Goal: Information Seeking & Learning: Learn about a topic

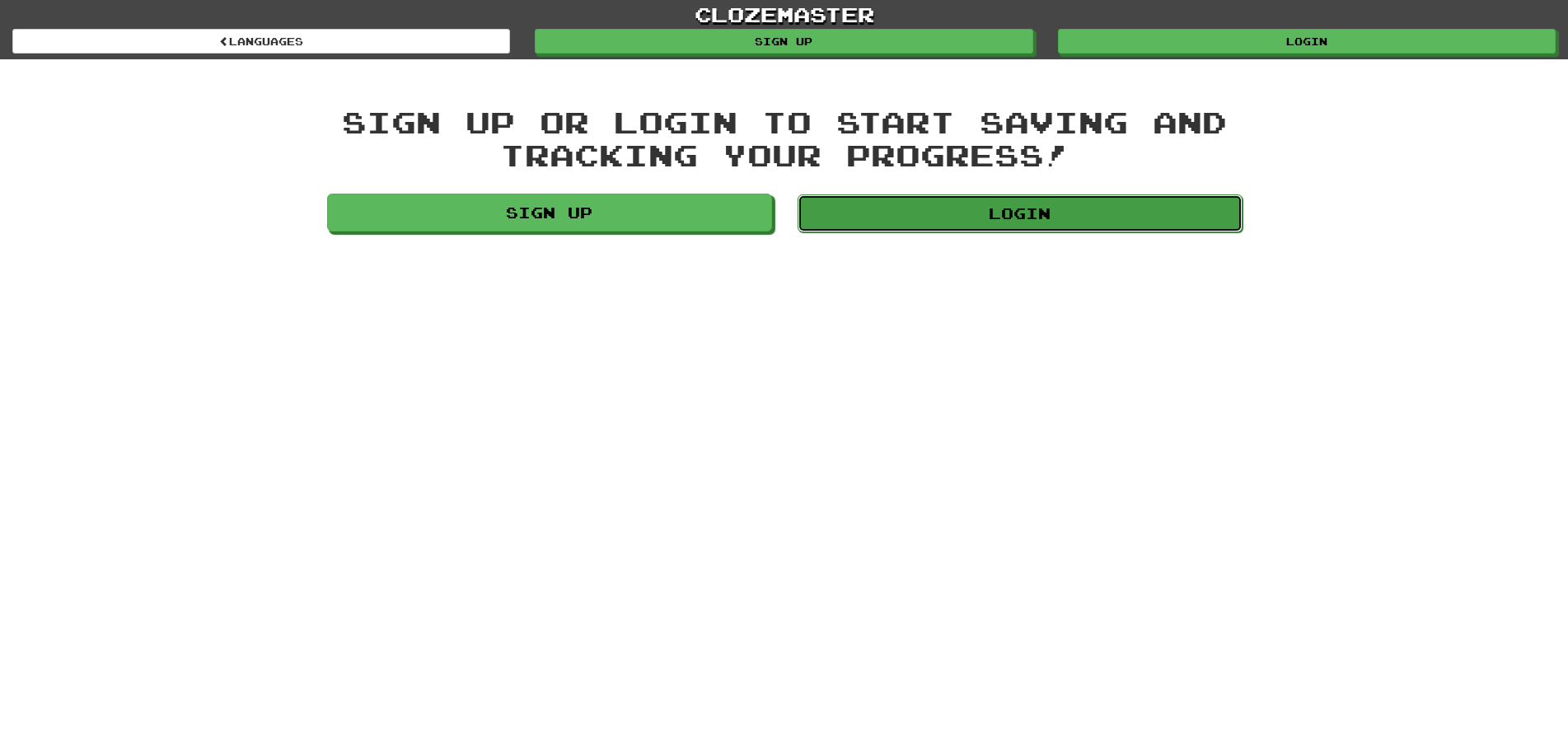
click at [1070, 210] on link "Login" at bounding box center [1020, 213] width 445 height 38
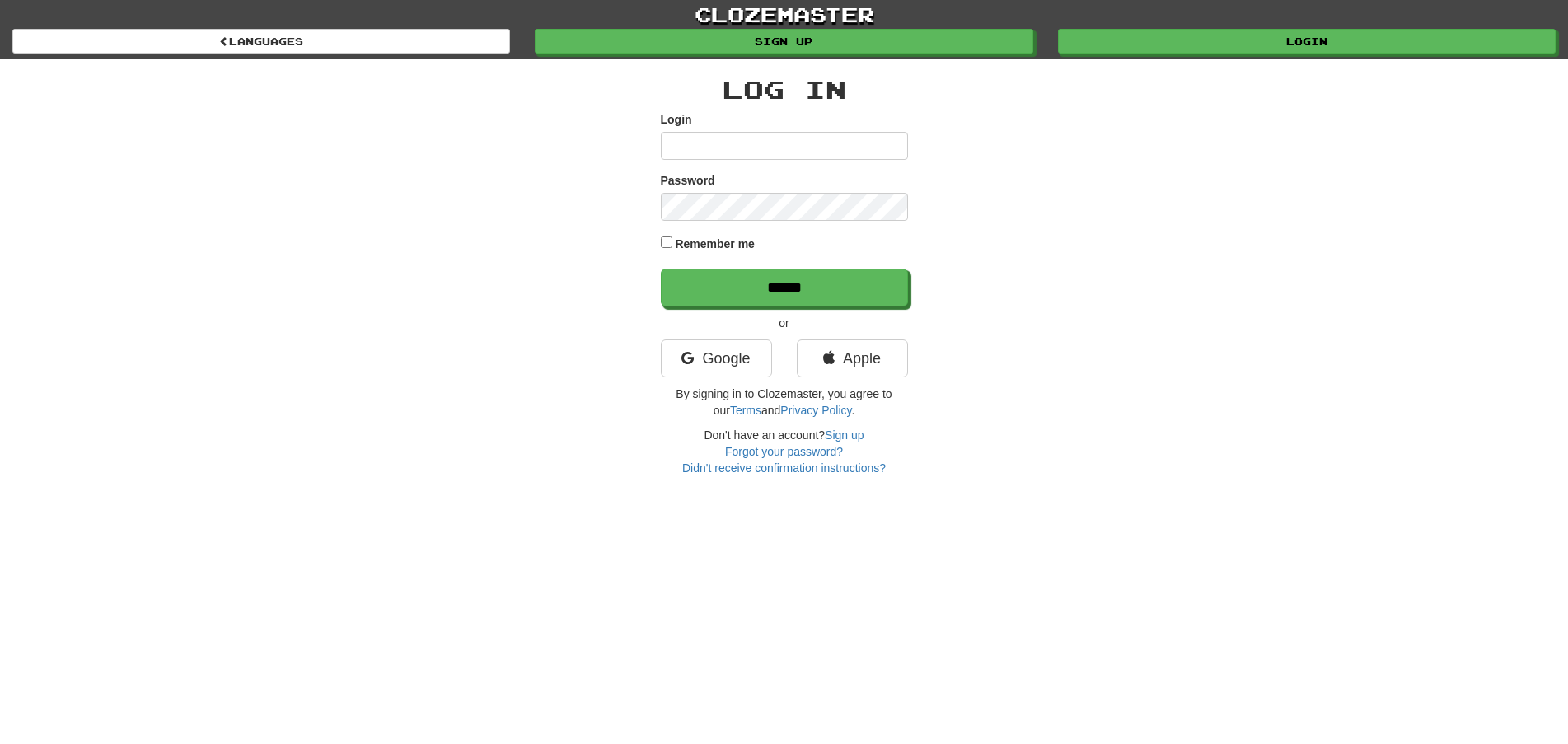
click at [720, 148] on input "Login" at bounding box center [784, 145] width 247 height 28
click at [736, 159] on input "********" at bounding box center [784, 145] width 247 height 28
type input "********"
click at [661, 269] on input "******" at bounding box center [784, 288] width 247 height 38
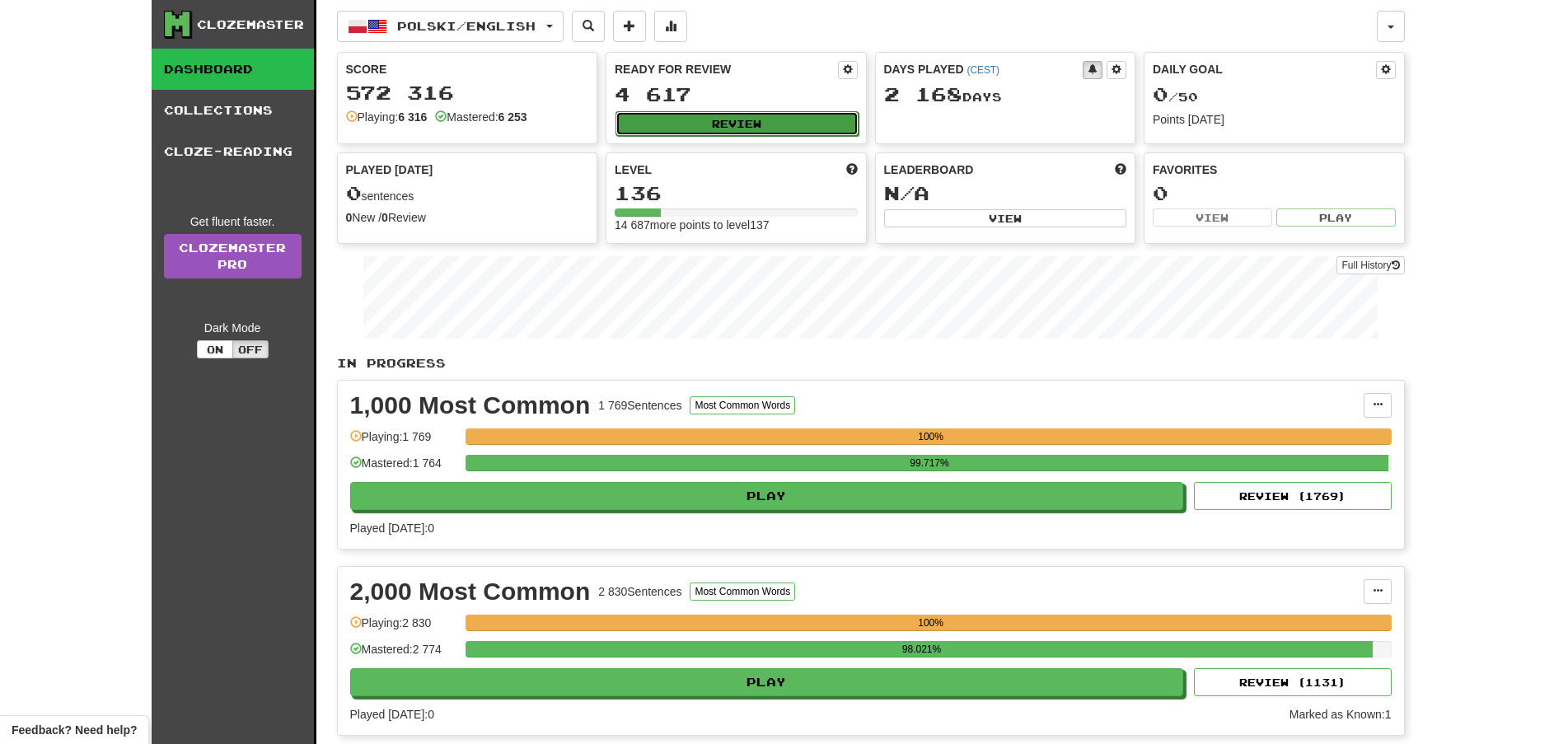
click at [717, 117] on button "Review" at bounding box center [736, 123] width 243 height 25
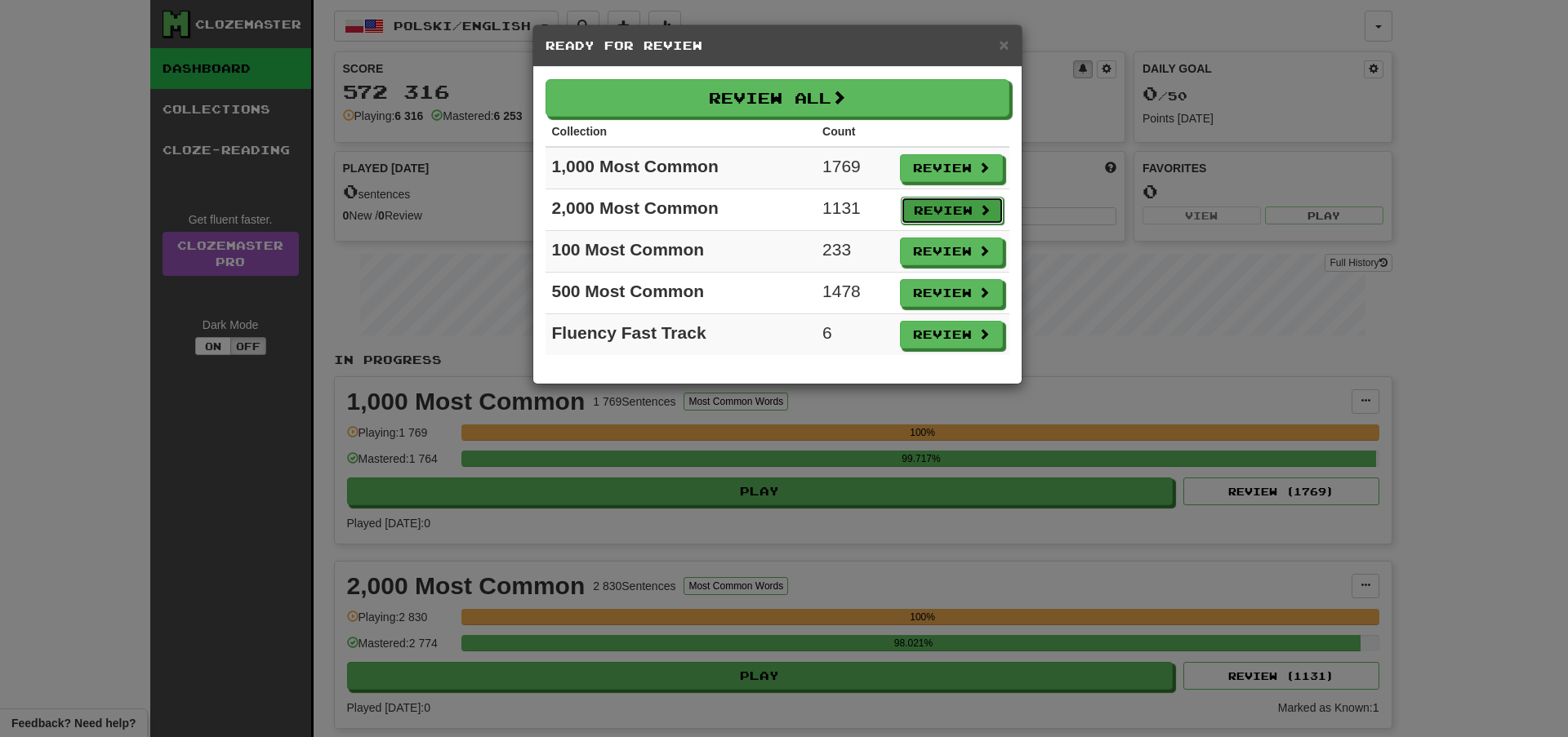
click at [949, 205] on button "Review" at bounding box center [952, 210] width 103 height 28
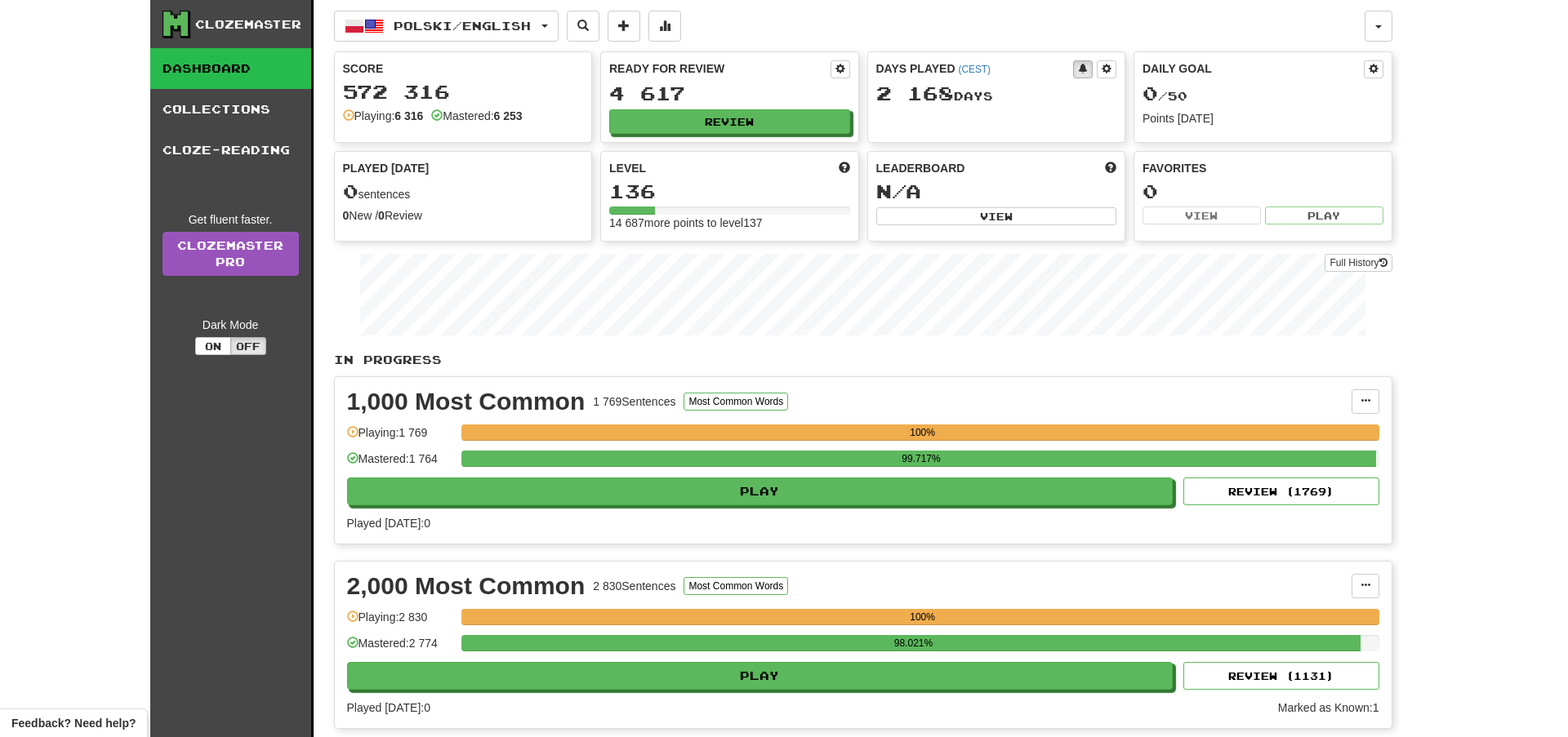
select select "**"
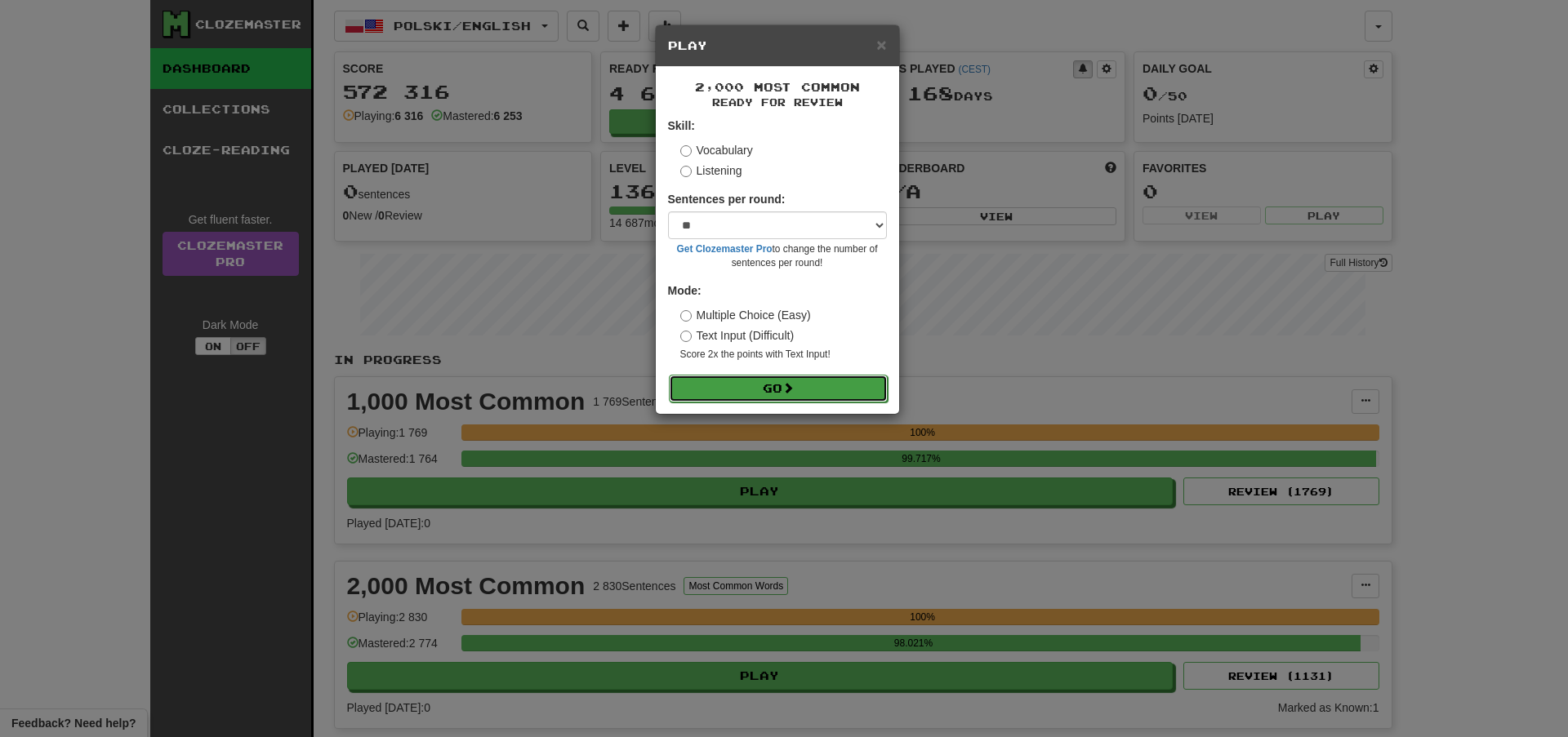
click at [802, 383] on button "Go" at bounding box center [778, 388] width 219 height 28
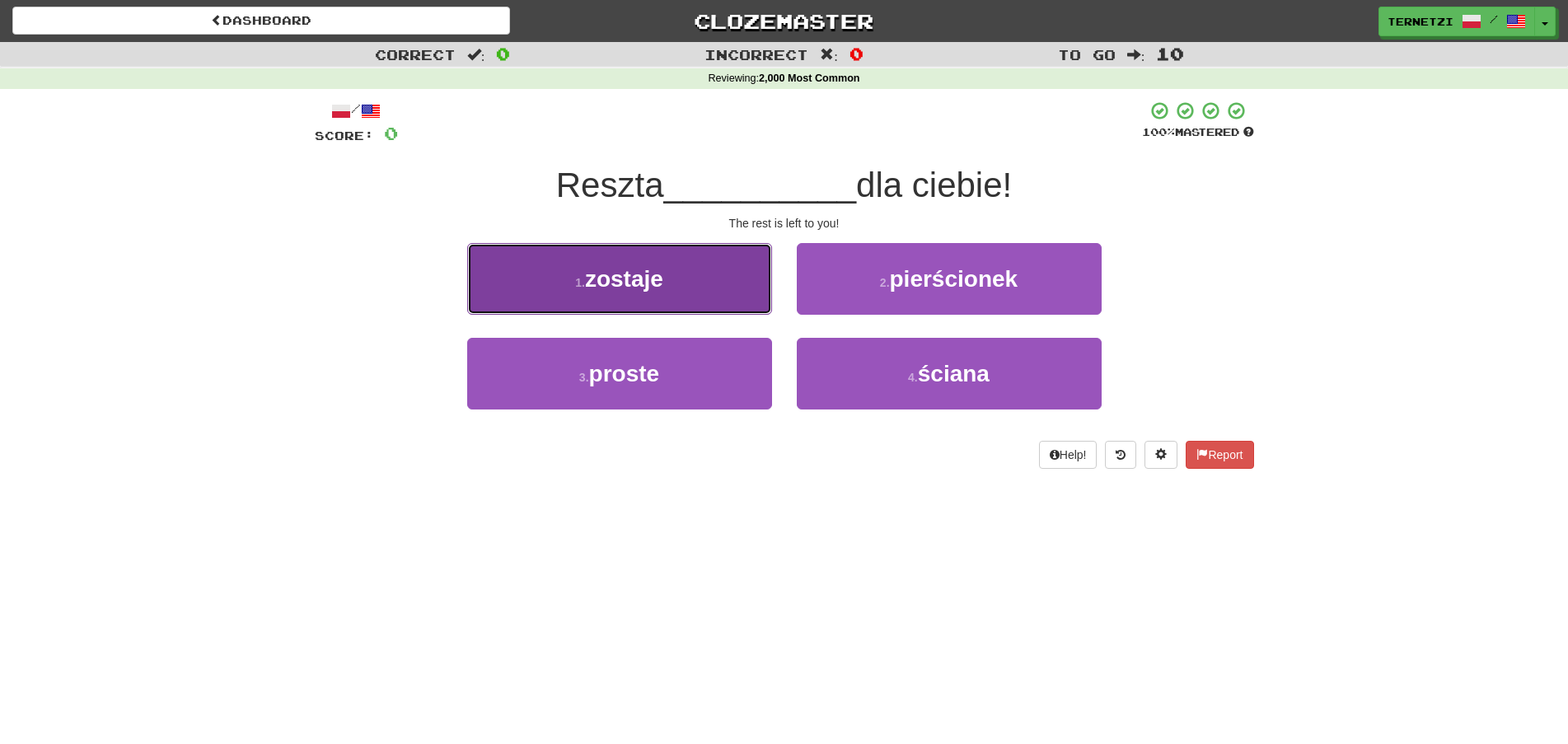
click at [708, 296] on button "1 . zostaje" at bounding box center [619, 278] width 305 height 71
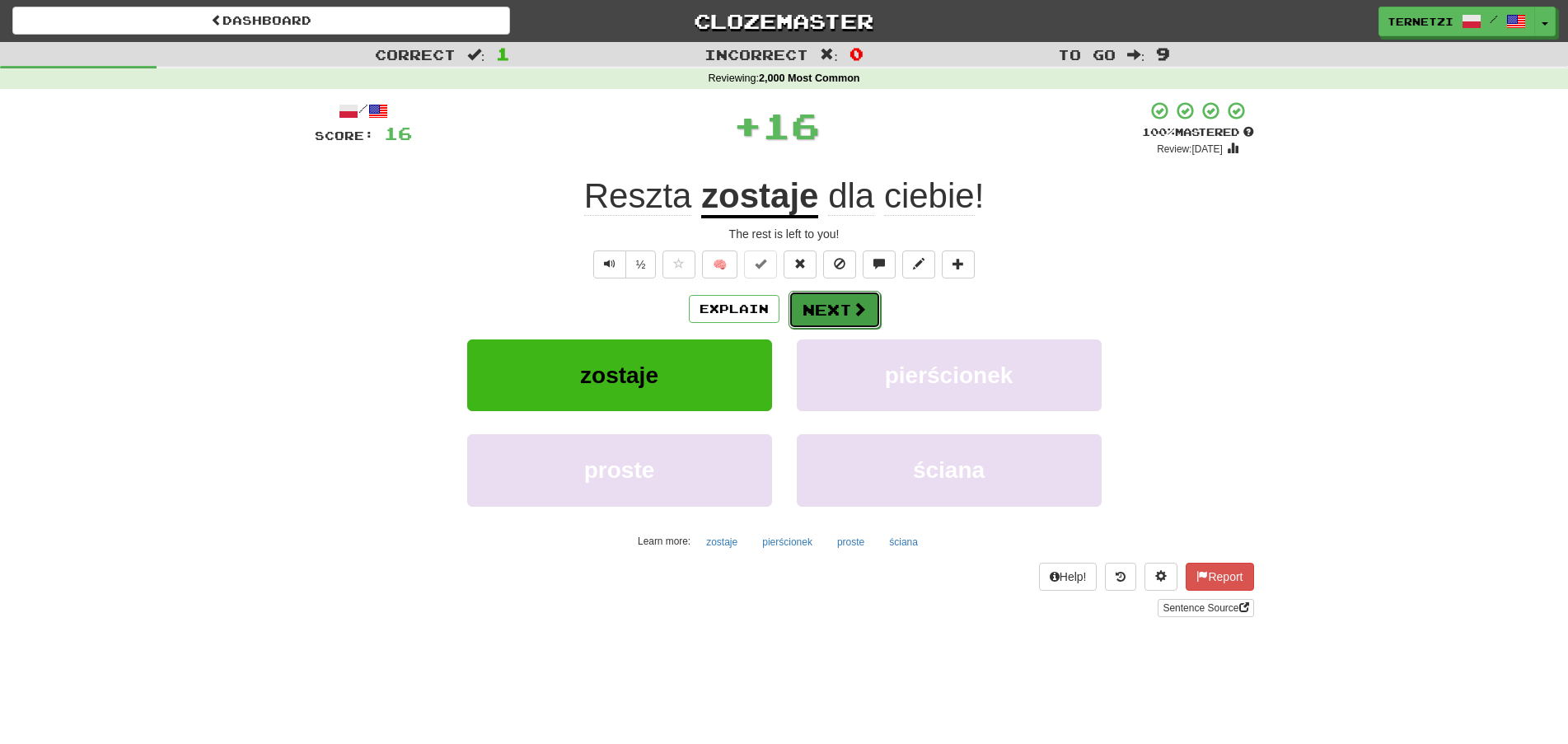
click at [839, 305] on button "Next" at bounding box center [834, 310] width 92 height 38
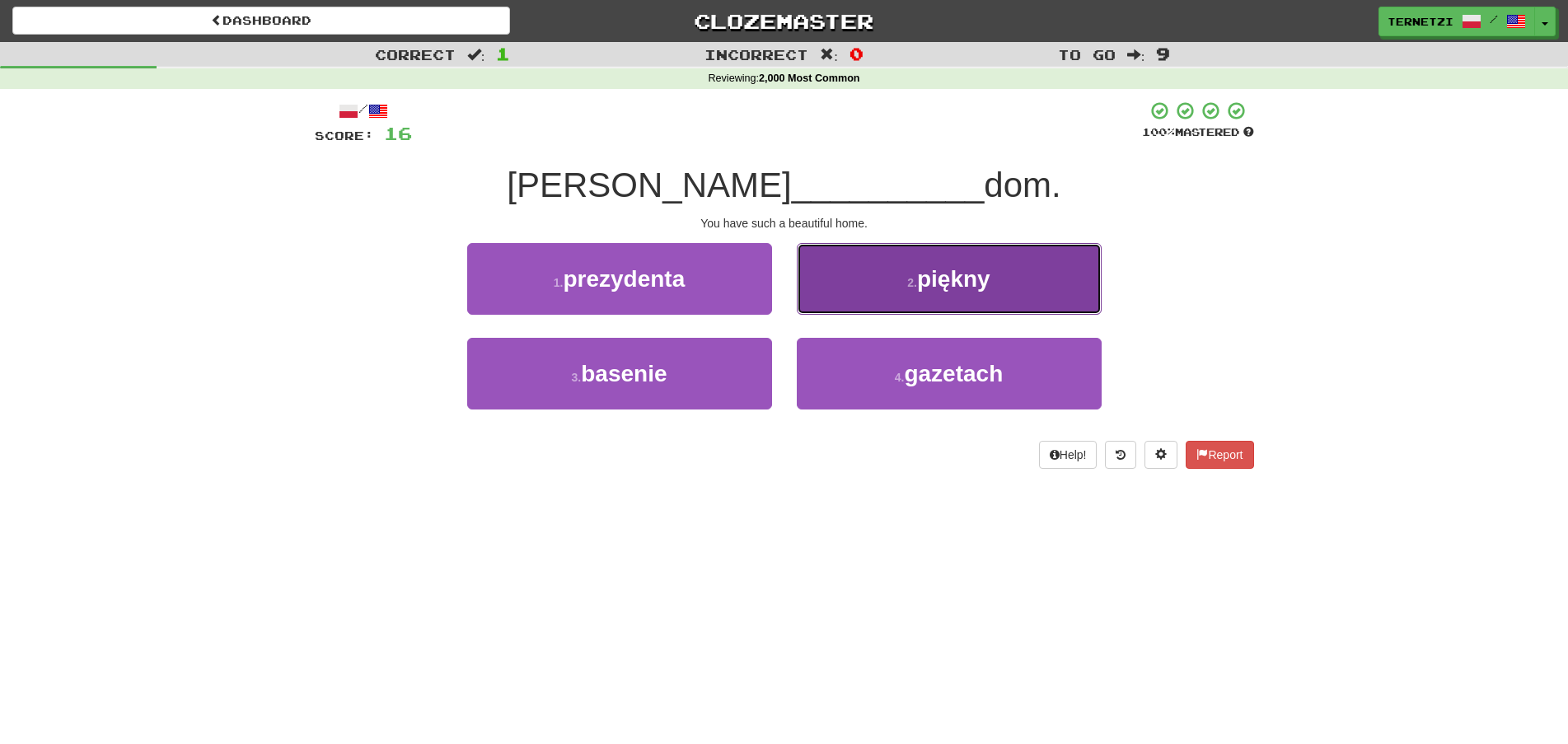
click at [820, 283] on button "2 . piękny" at bounding box center [949, 278] width 305 height 71
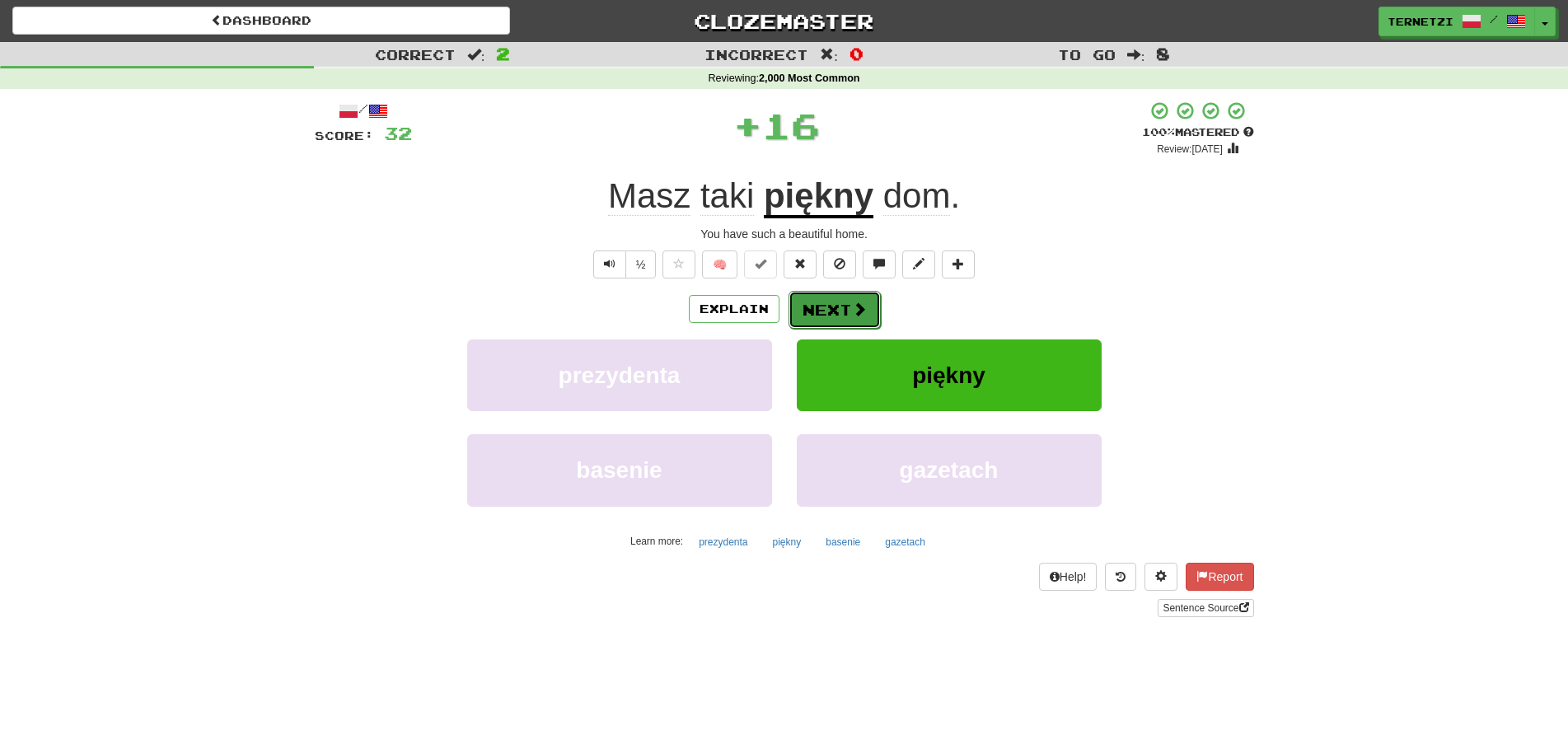
click at [825, 301] on button "Next" at bounding box center [834, 310] width 92 height 38
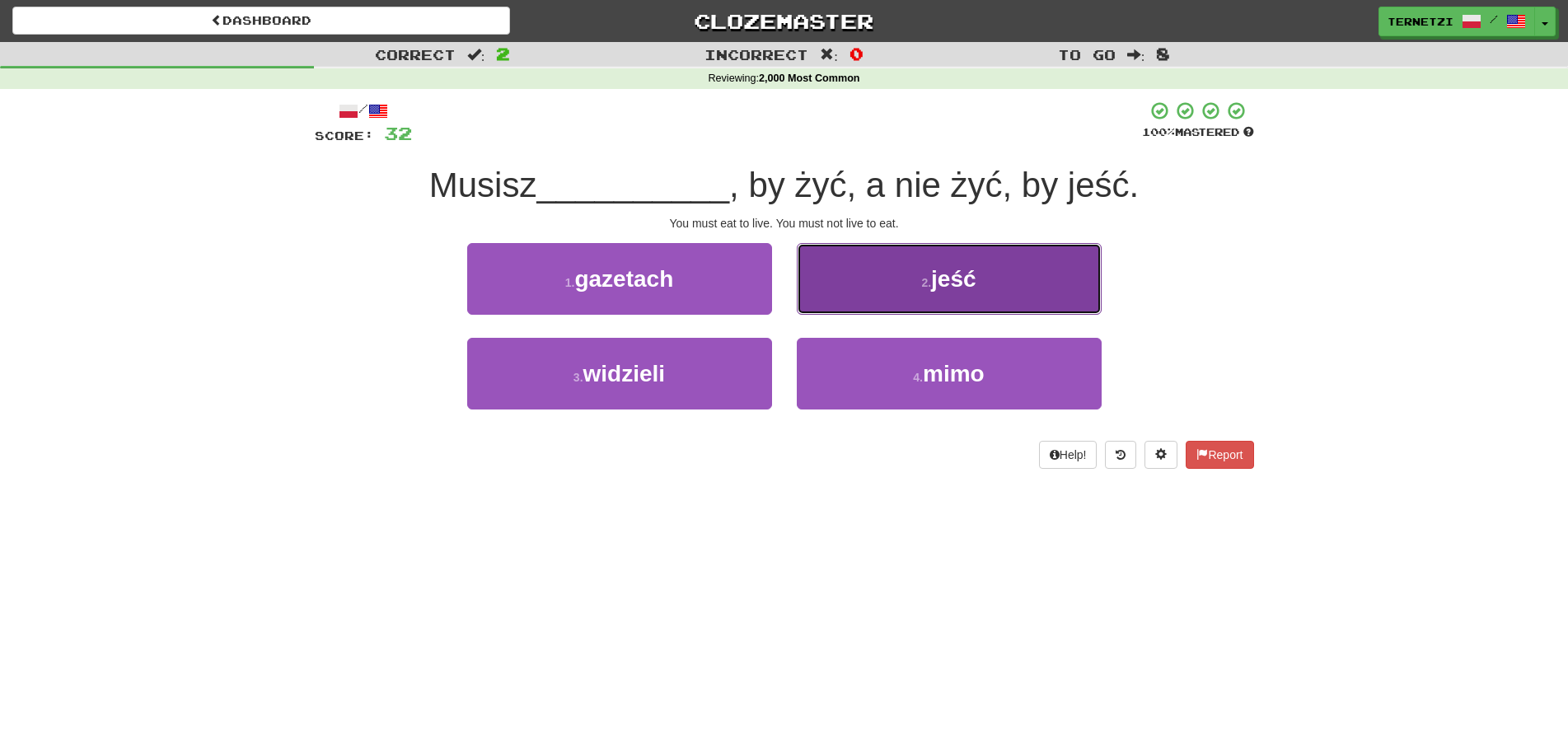
click at [832, 292] on button "2 . jeść" at bounding box center [949, 278] width 305 height 71
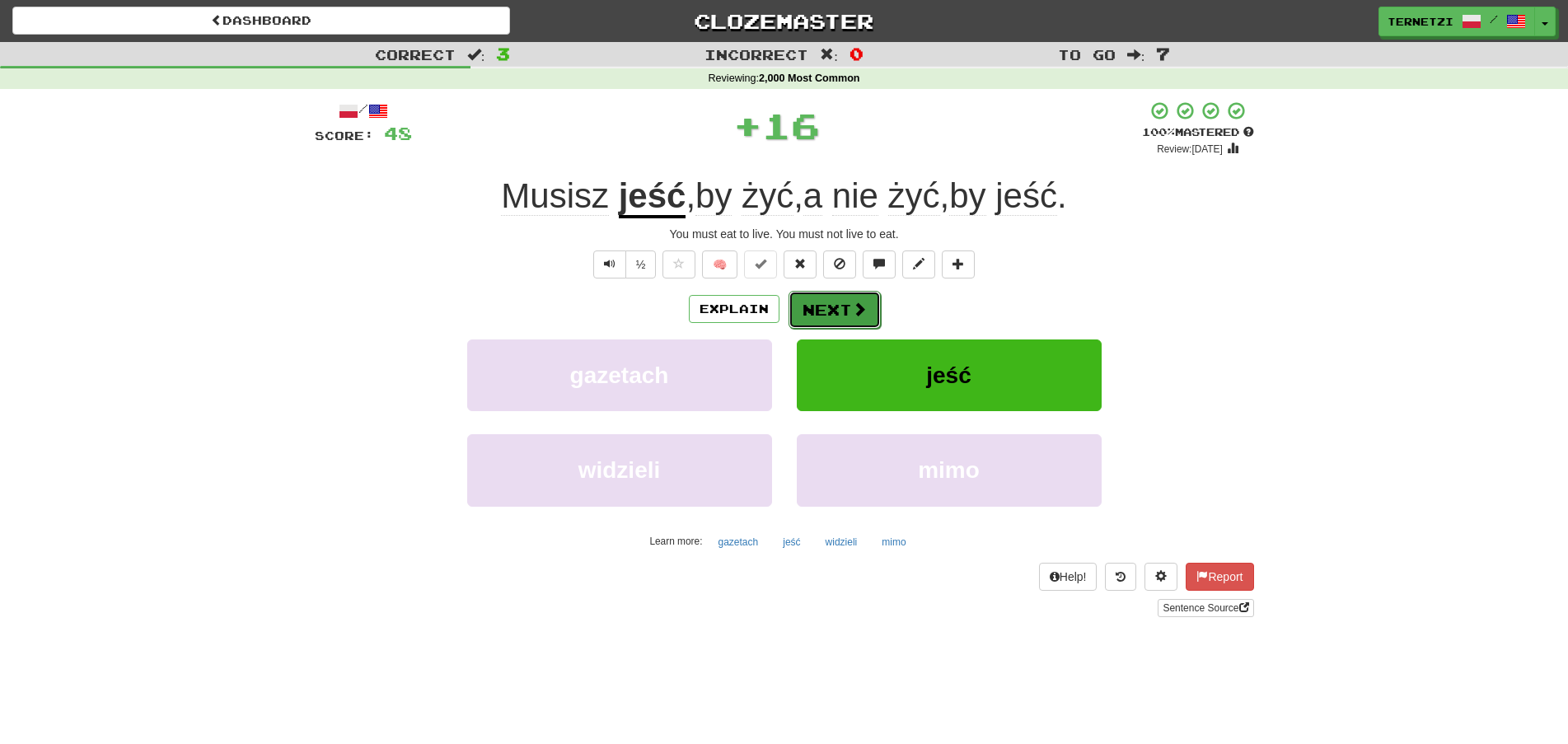
click at [835, 301] on button "Next" at bounding box center [834, 310] width 92 height 38
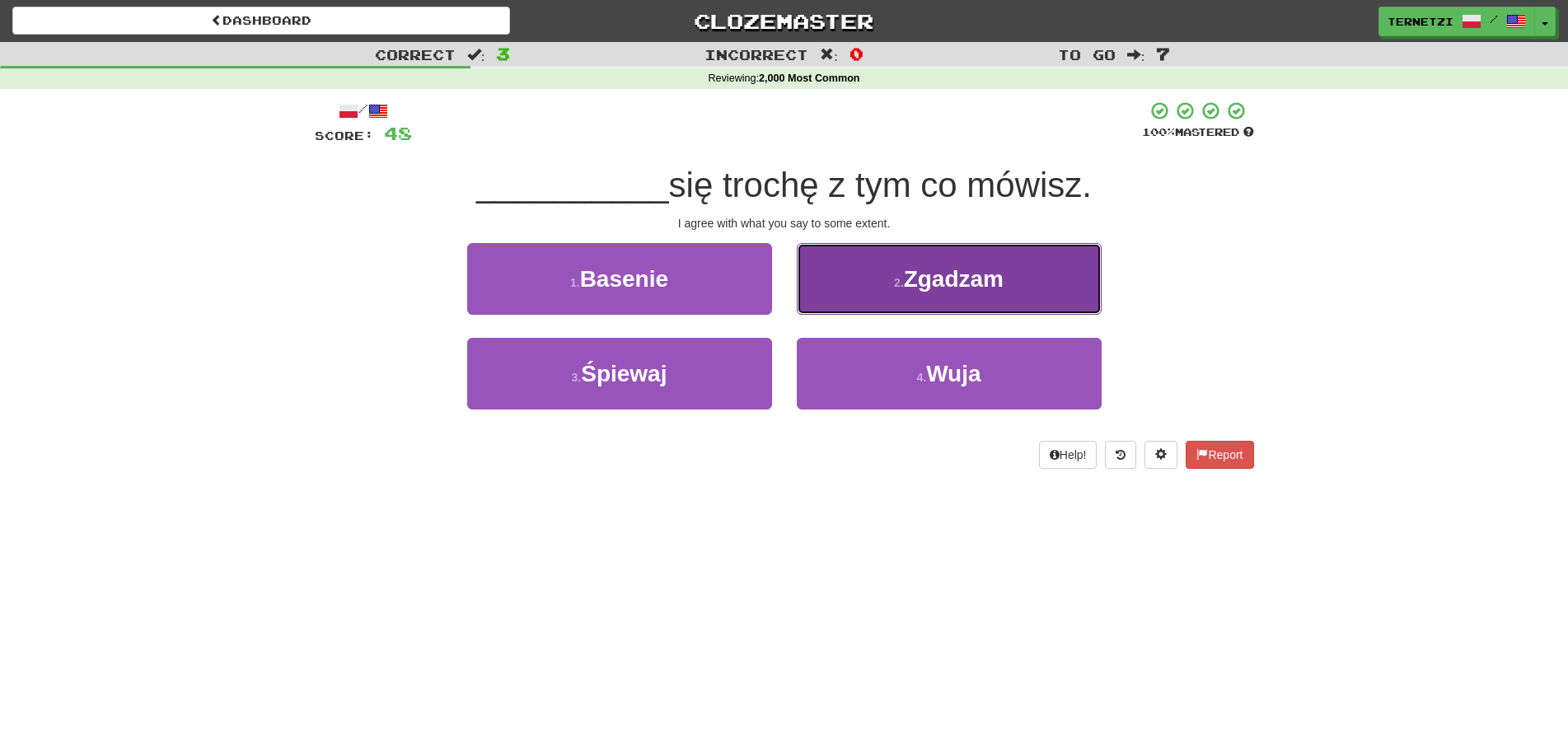
click at [843, 293] on button "2 . Zgadzam" at bounding box center [949, 278] width 305 height 71
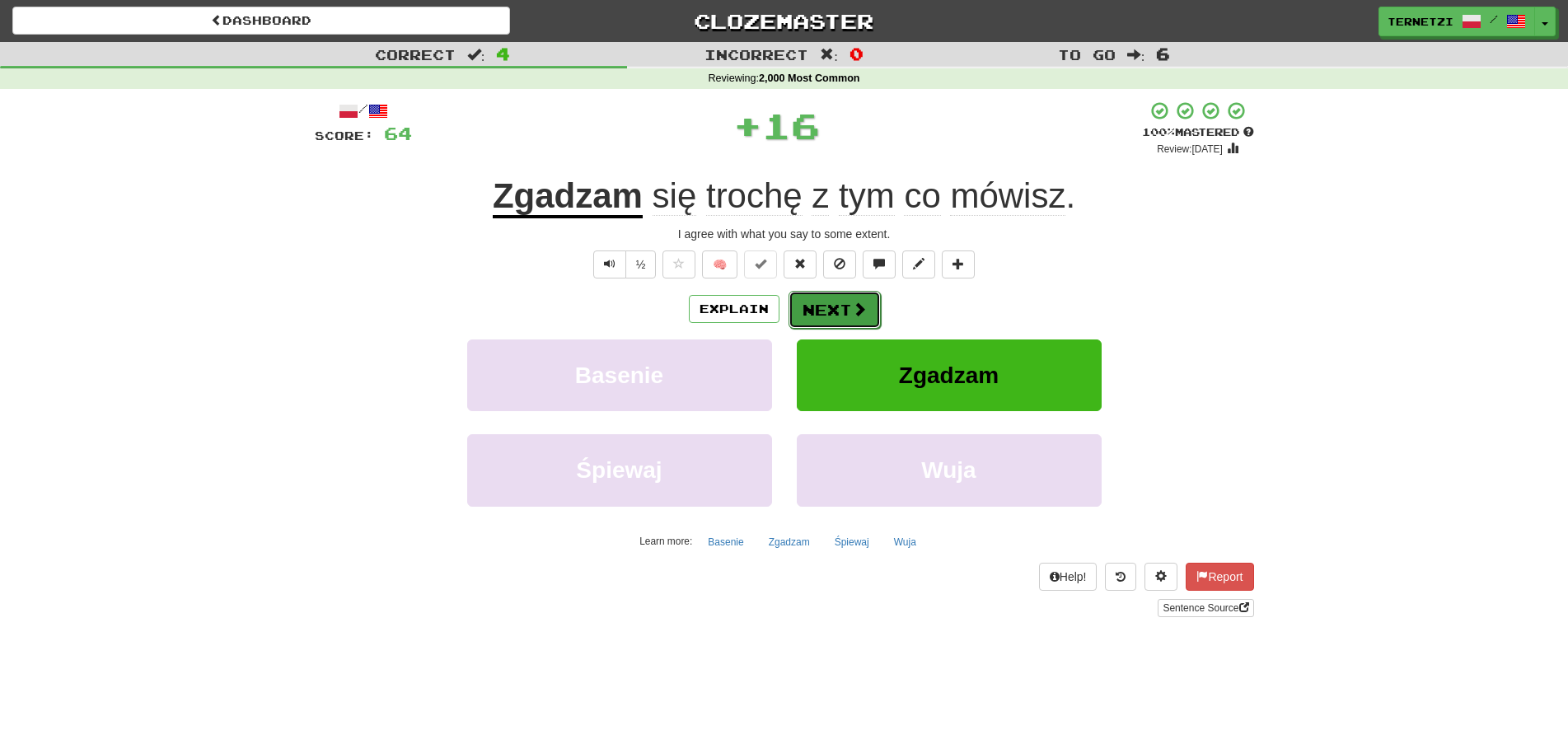
click at [838, 303] on button "Next" at bounding box center [834, 310] width 92 height 38
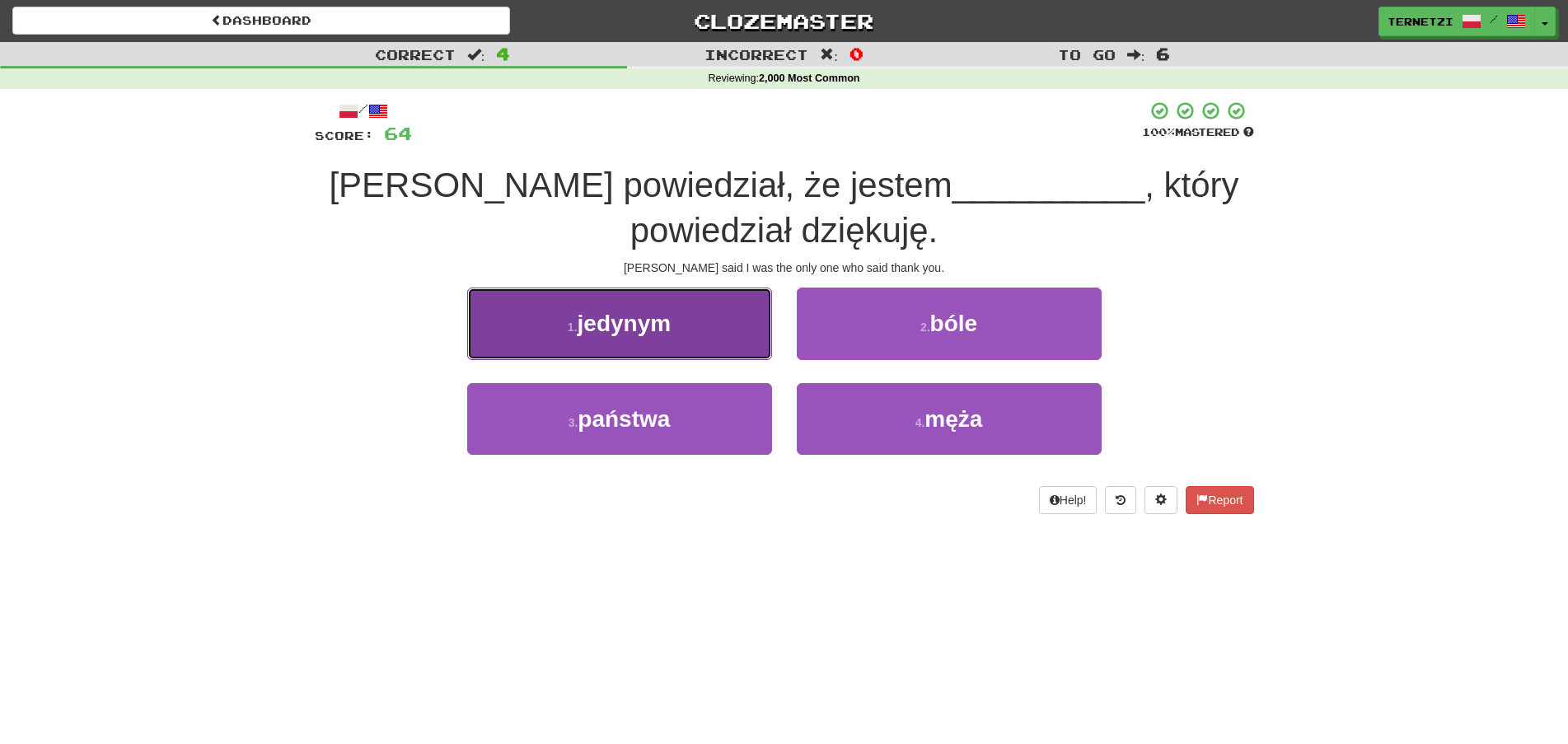
click at [736, 332] on button "1 . jedynym" at bounding box center [619, 323] width 305 height 71
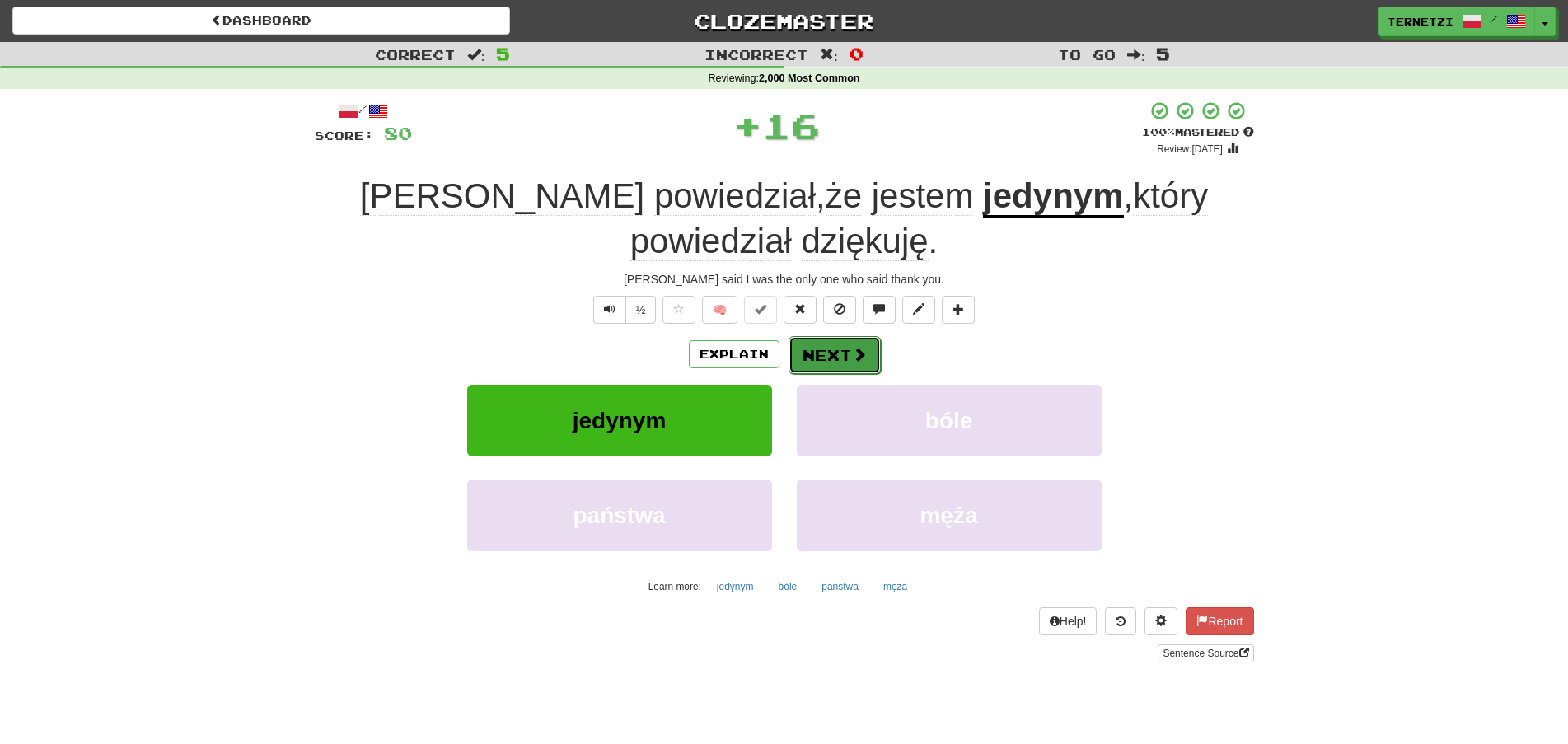
click at [826, 351] on button "Next" at bounding box center [834, 355] width 92 height 38
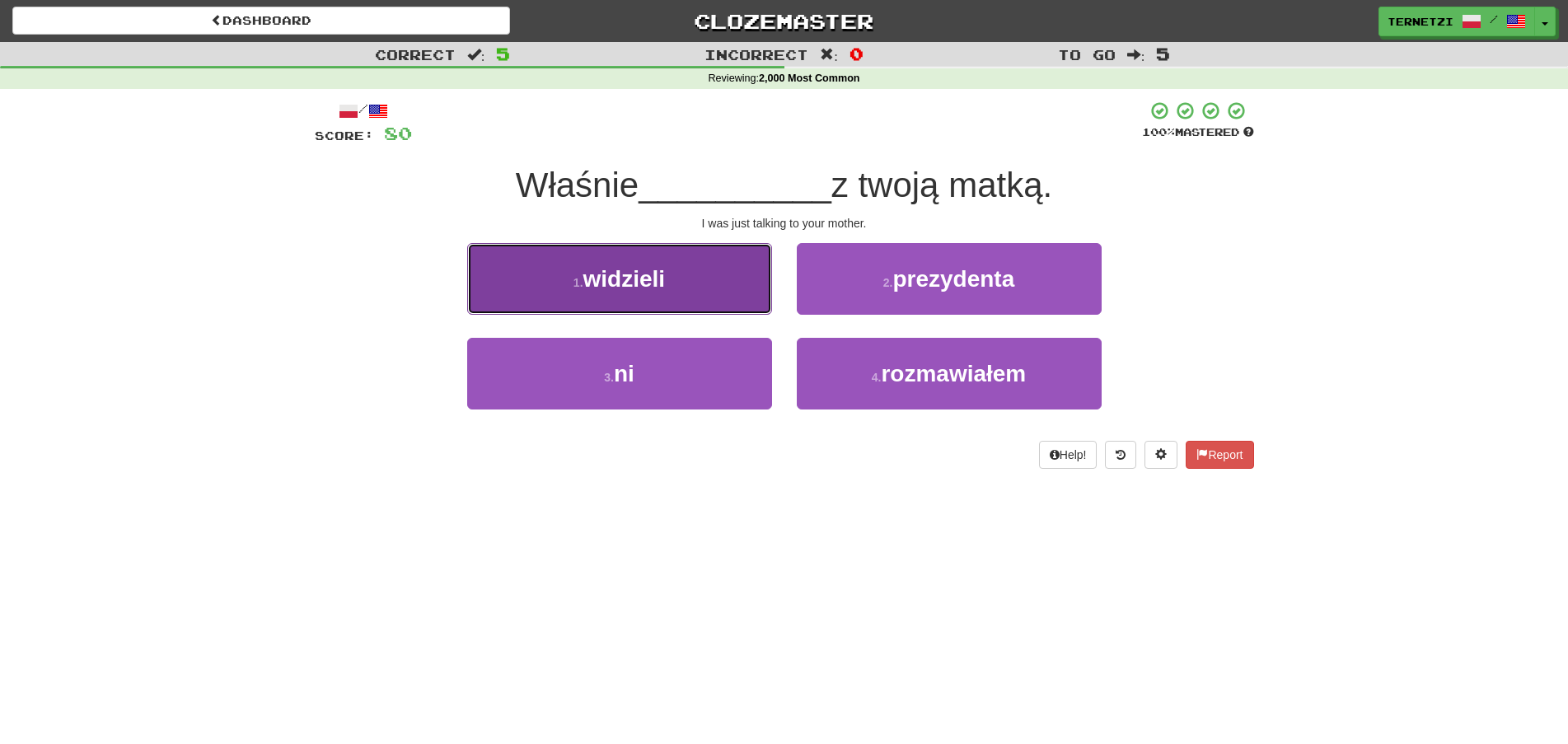
click at [742, 295] on button "1 . widzieli" at bounding box center [619, 278] width 305 height 71
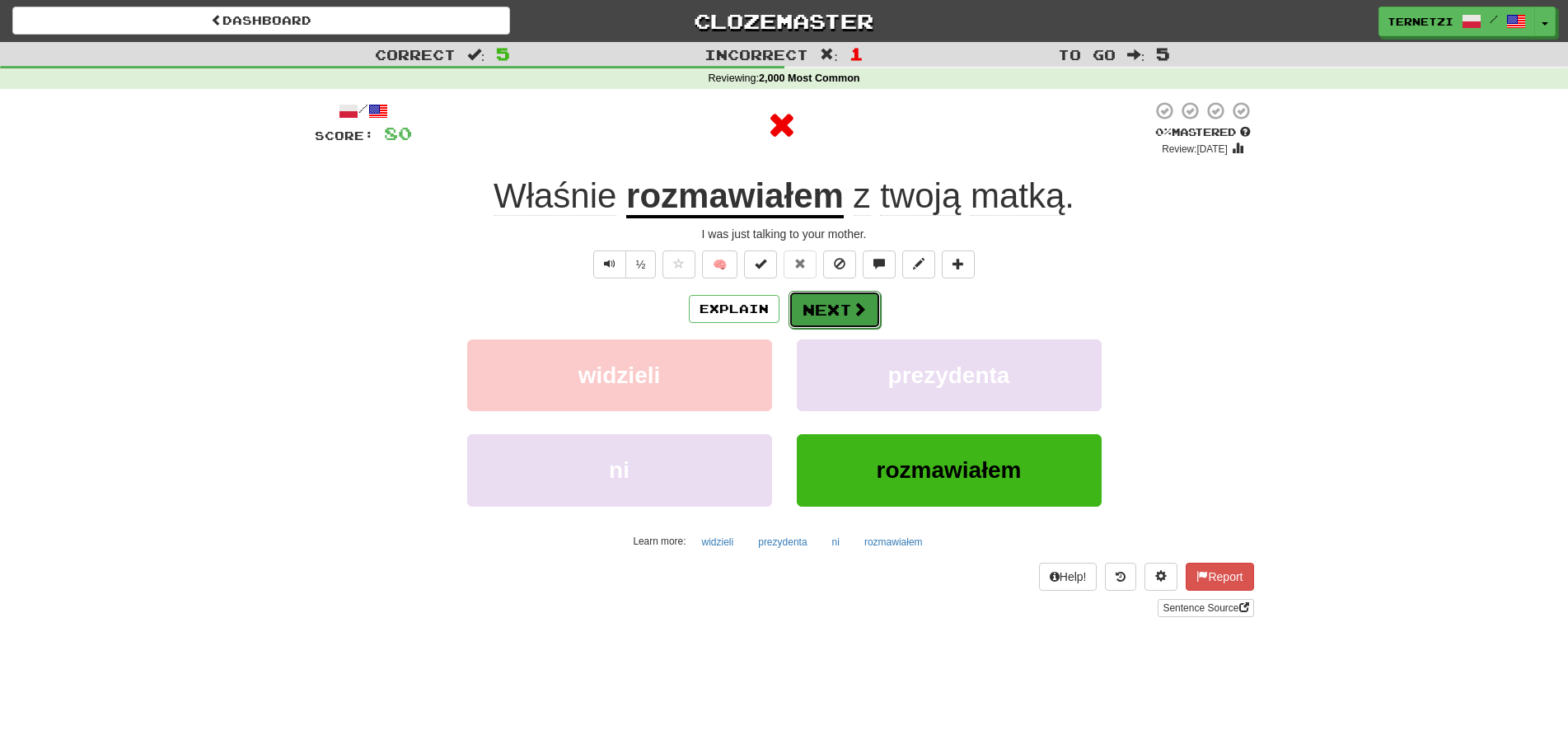
click at [835, 295] on button "Next" at bounding box center [834, 310] width 92 height 38
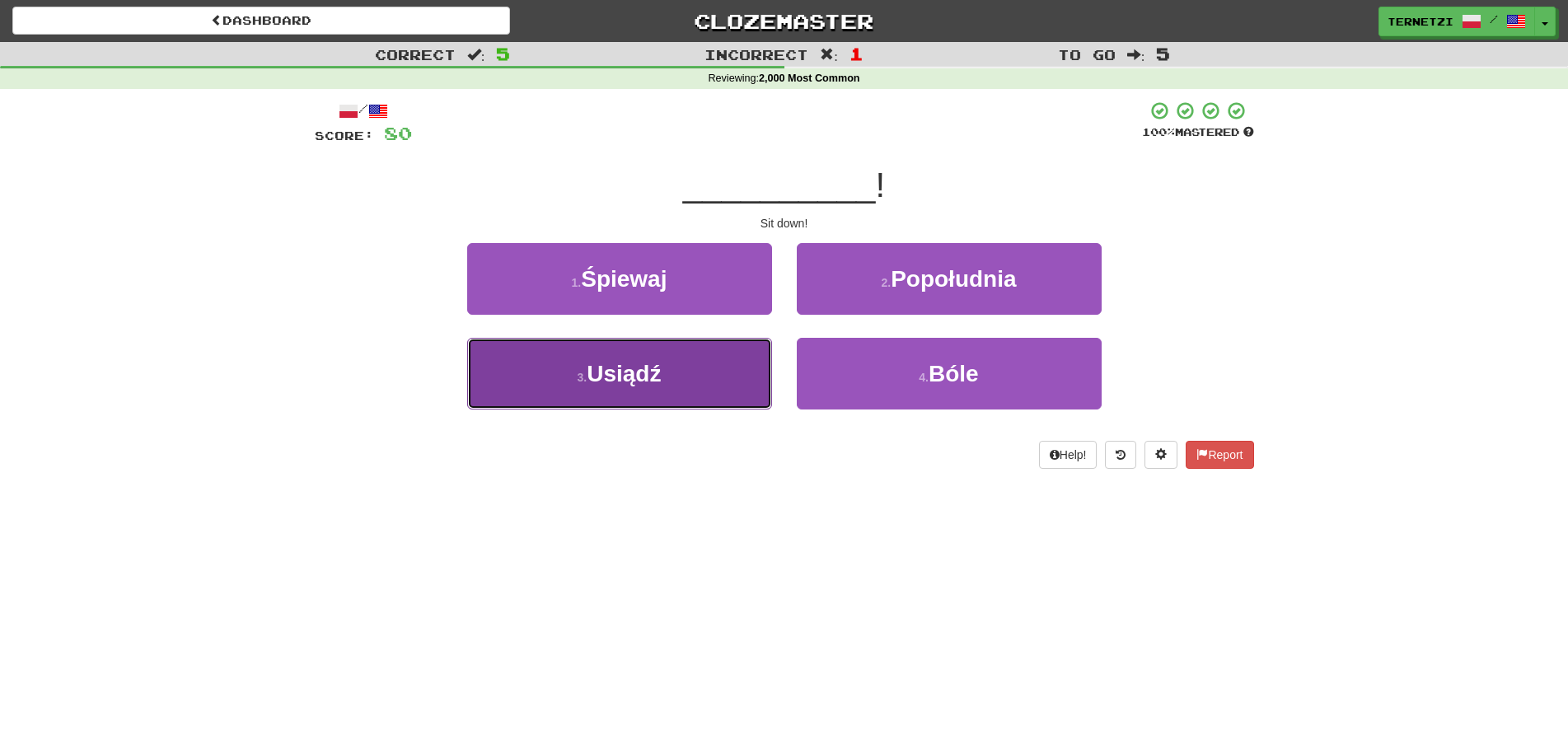
click at [721, 356] on button "3 . Usiądź" at bounding box center [619, 373] width 305 height 71
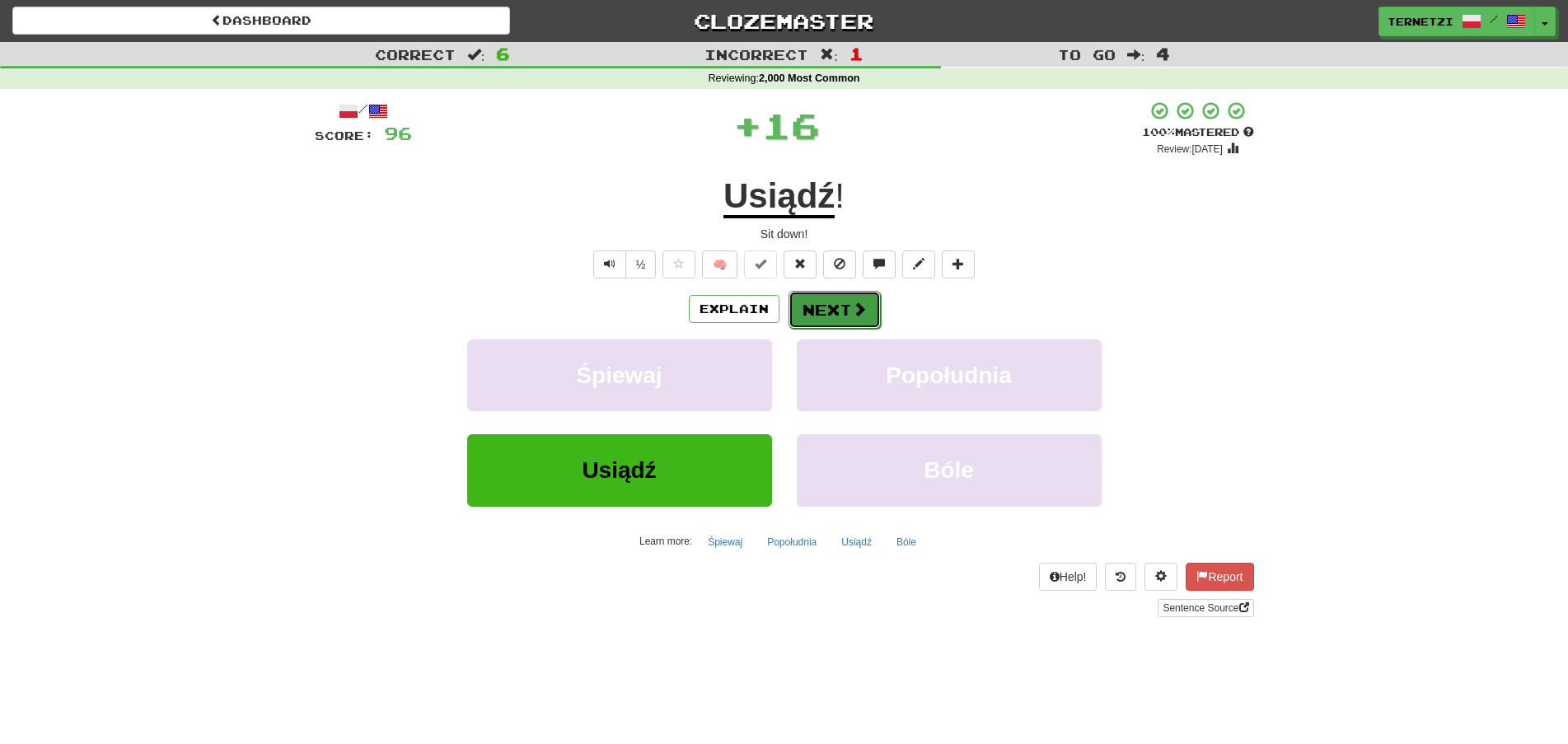
click at [828, 313] on button "Next" at bounding box center [834, 310] width 92 height 38
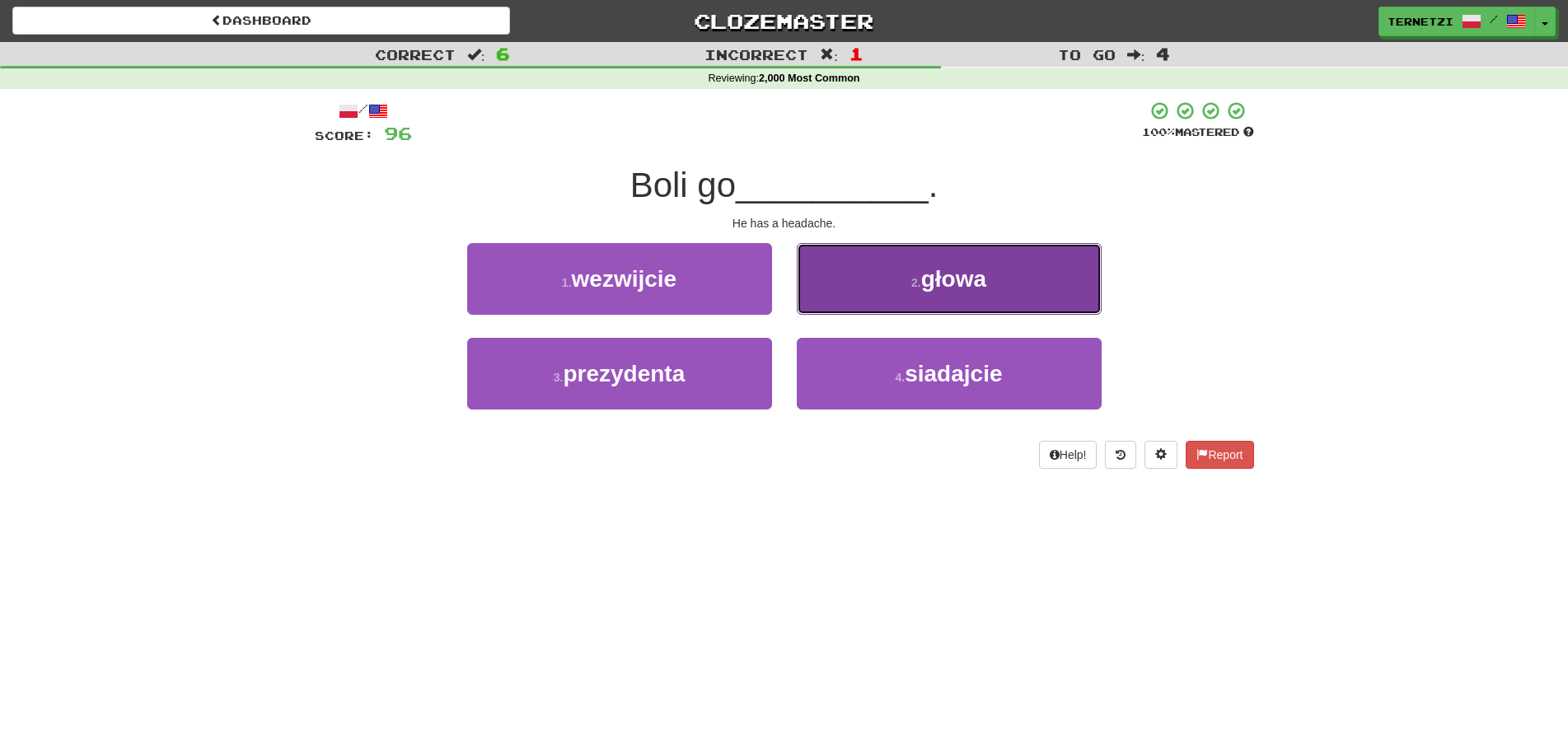
click at [821, 282] on button "2 . głowa" at bounding box center [949, 278] width 305 height 71
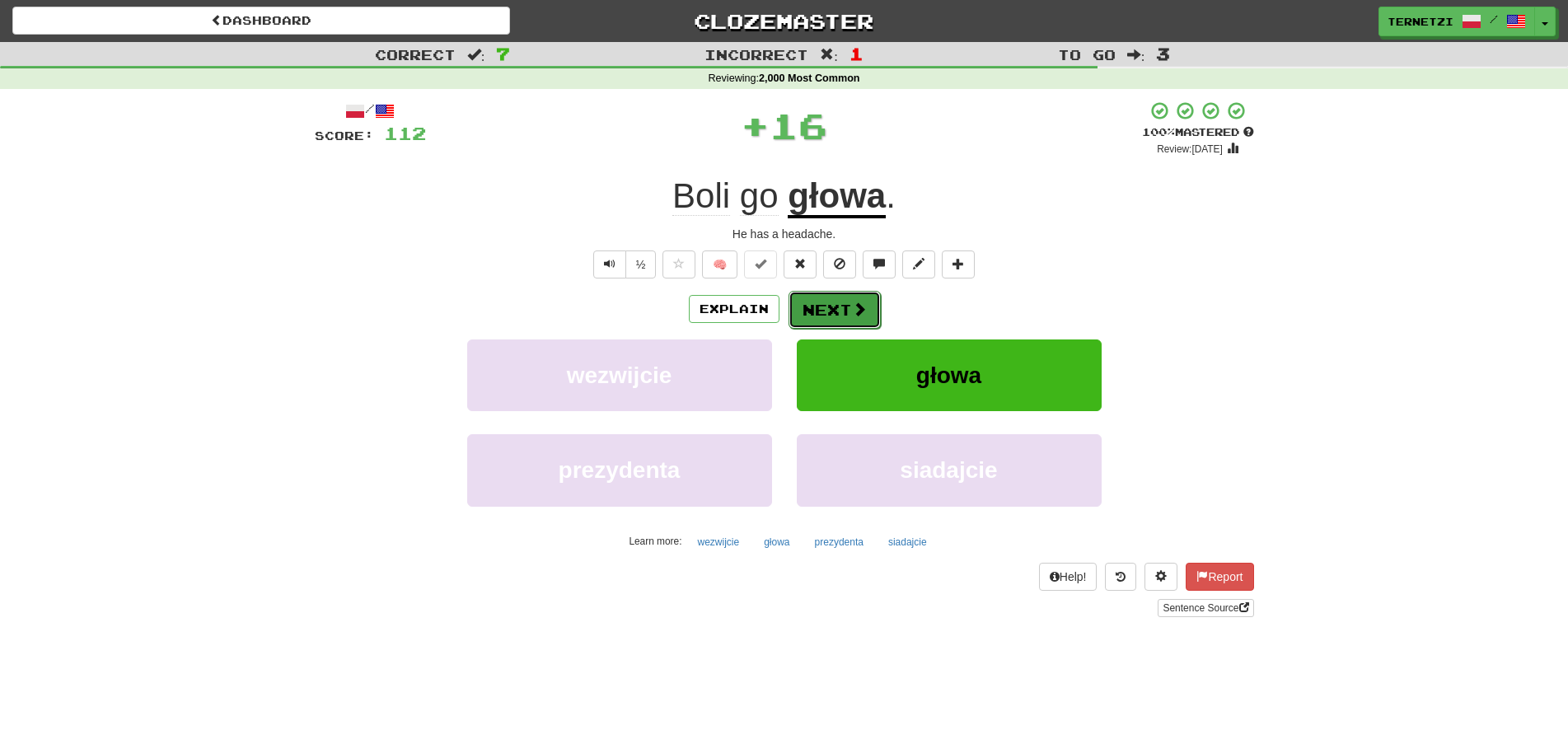
click at [813, 317] on button "Next" at bounding box center [834, 310] width 92 height 38
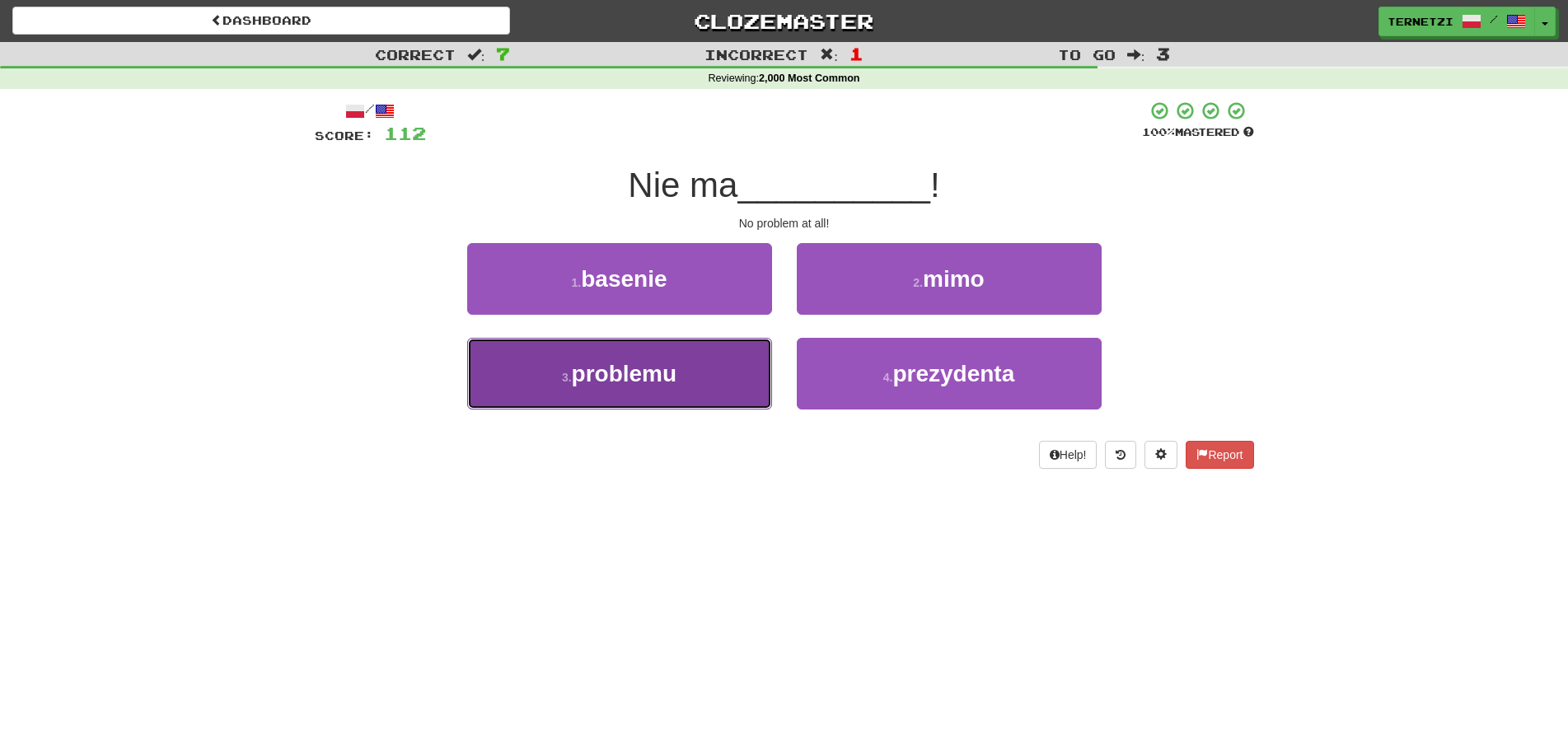
click at [718, 378] on button "3 . problemu" at bounding box center [619, 373] width 305 height 71
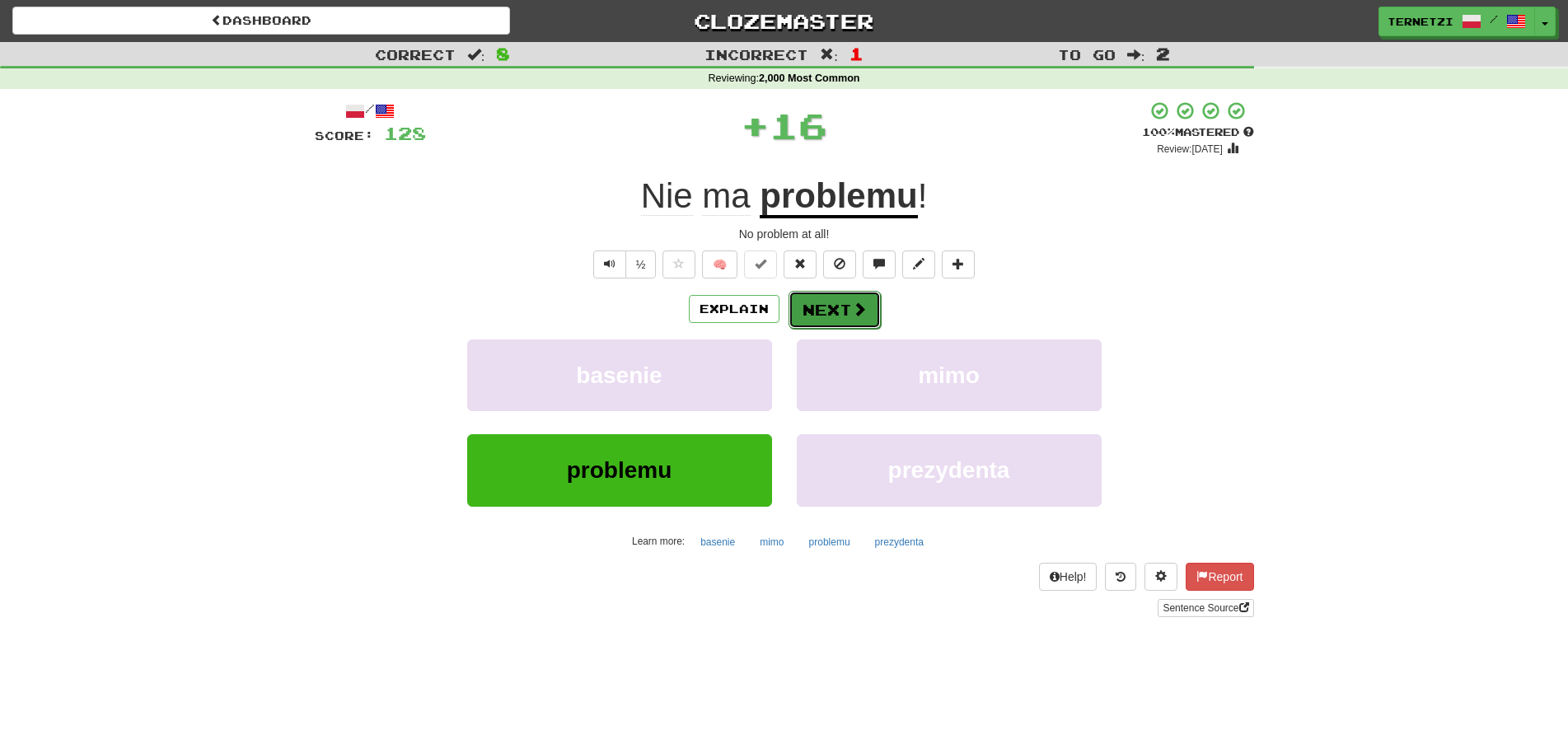
click at [820, 308] on button "Next" at bounding box center [834, 310] width 92 height 38
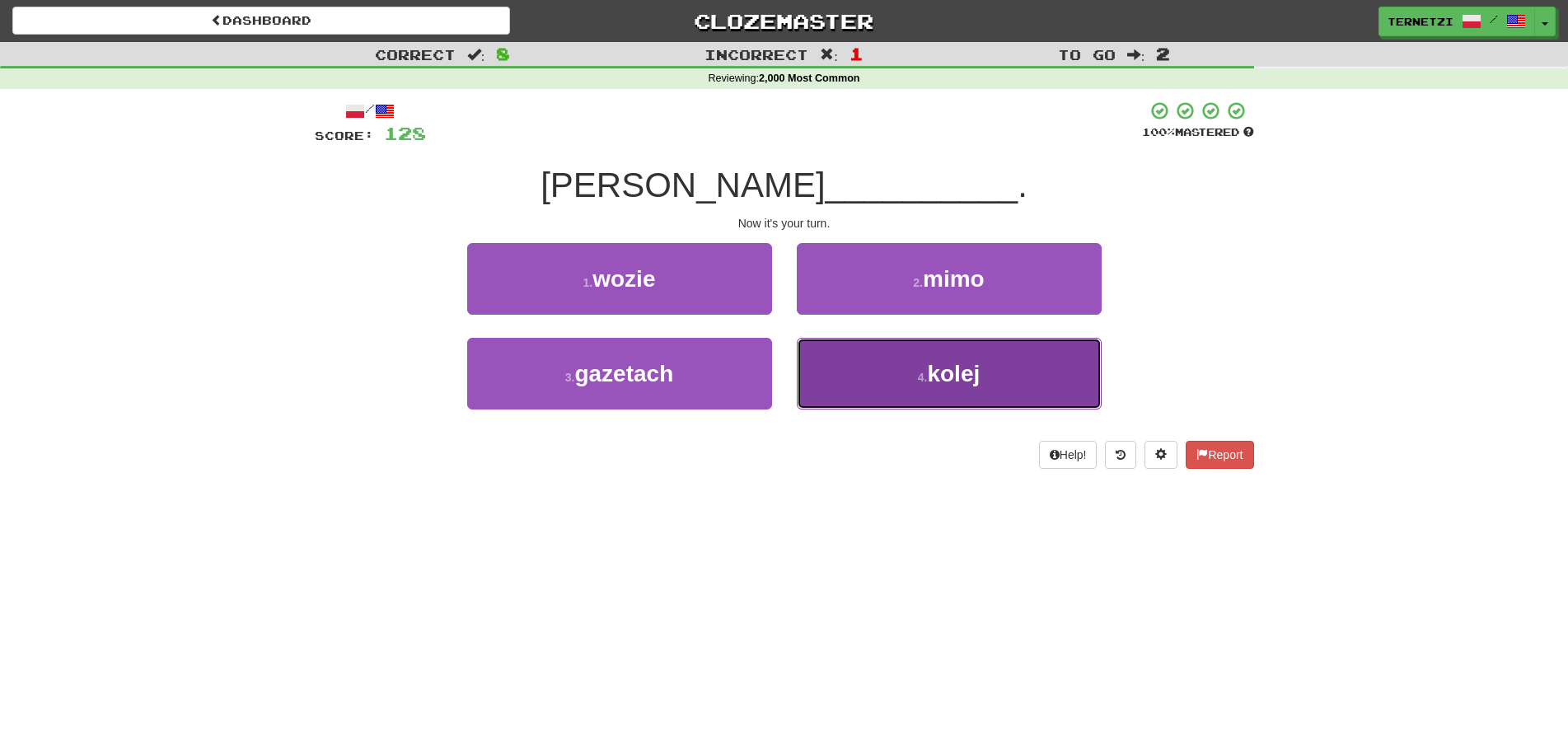
click at [826, 379] on button "4 . kolej" at bounding box center [949, 373] width 305 height 71
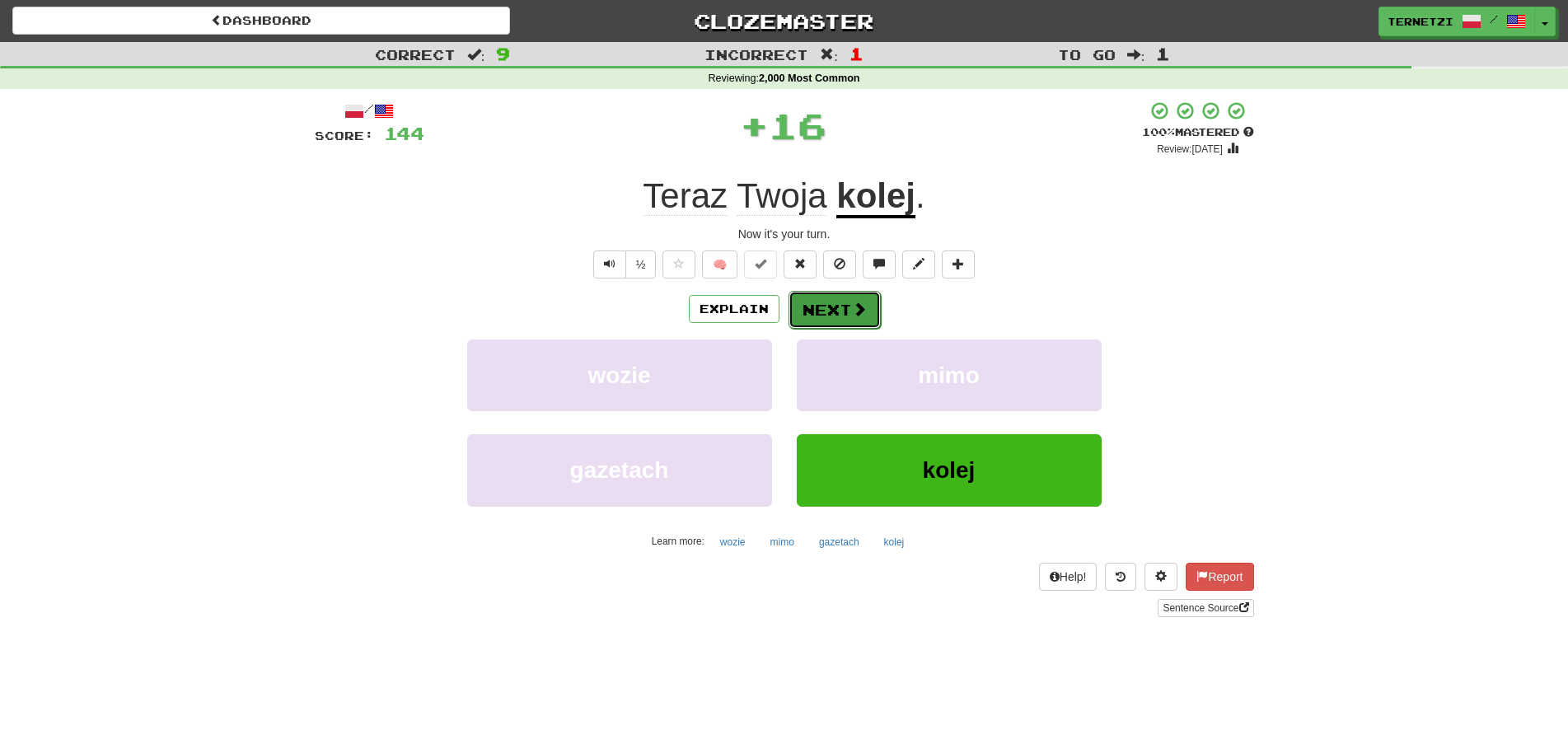
click at [826, 306] on button "Next" at bounding box center [834, 310] width 92 height 38
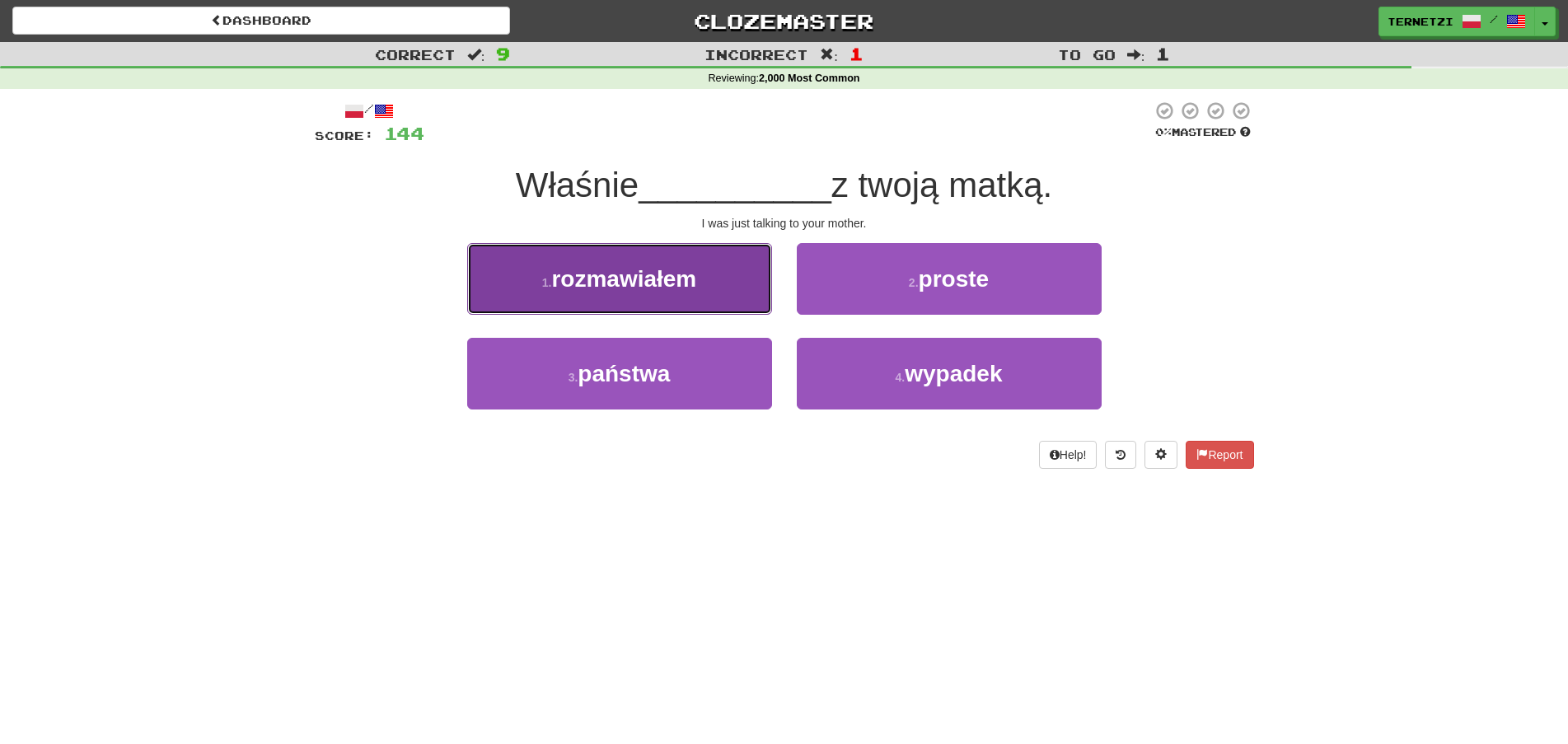
click at [751, 295] on button "1 . rozmawiałem" at bounding box center [619, 278] width 305 height 71
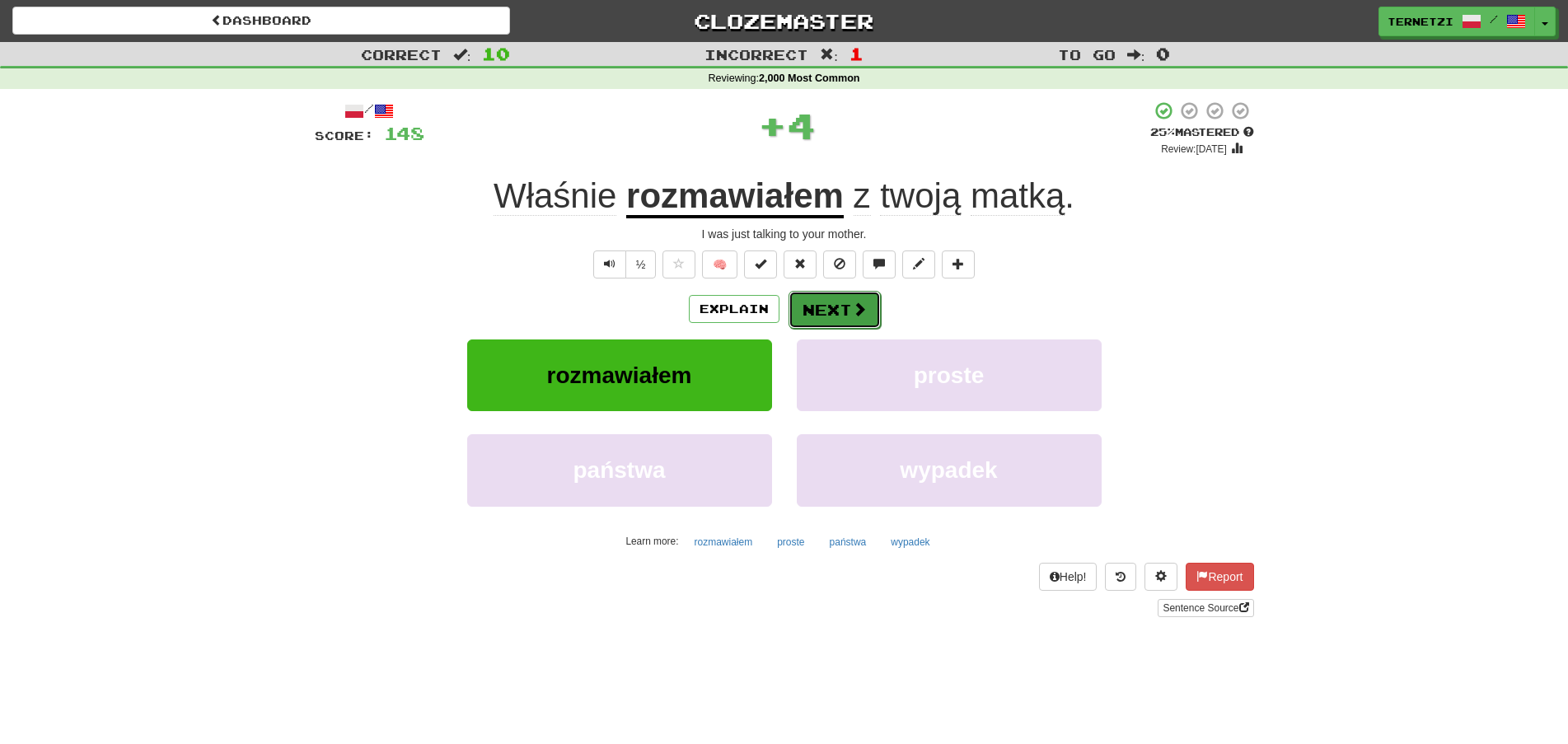
click at [824, 317] on button "Next" at bounding box center [834, 310] width 92 height 38
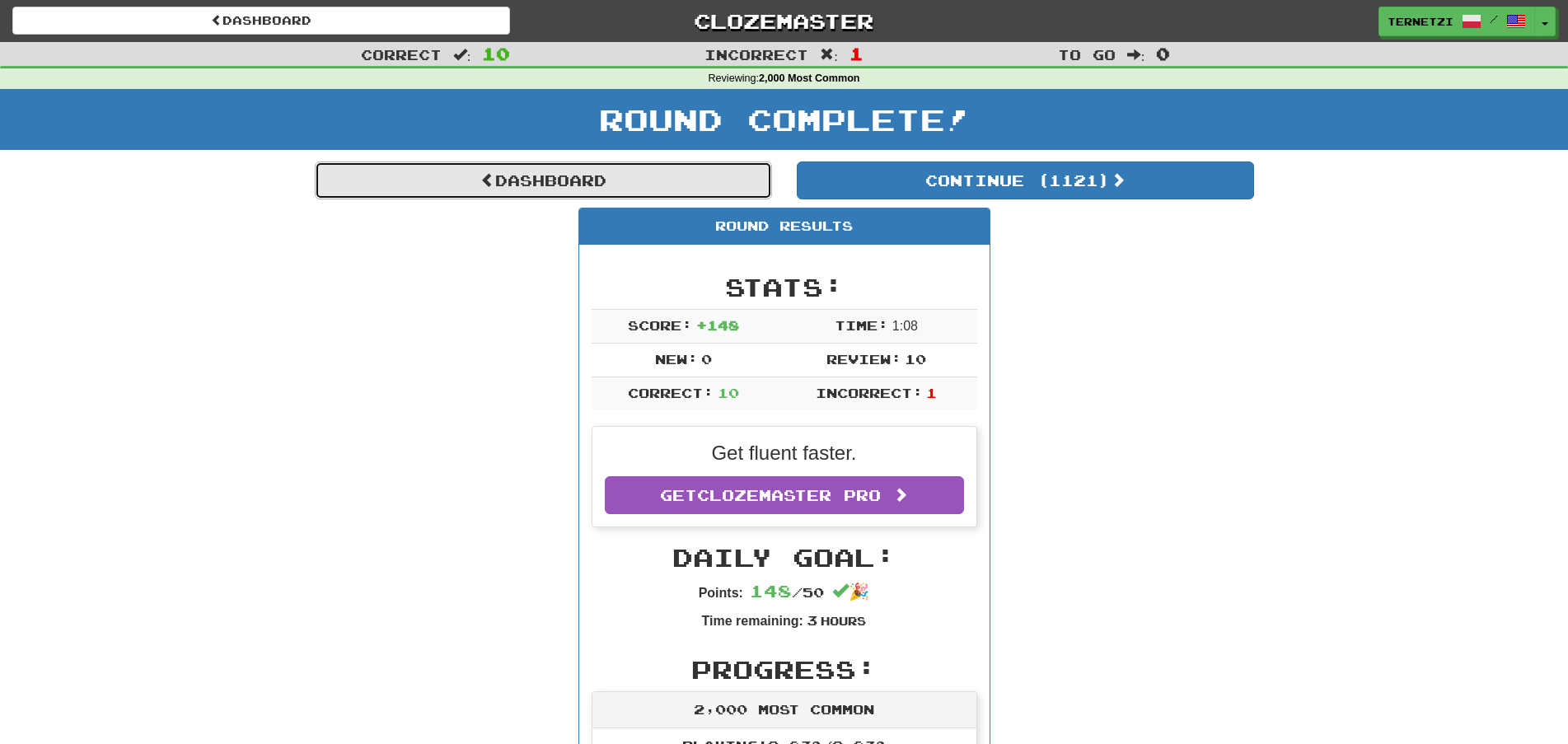
click at [647, 185] on link "Dashboard" at bounding box center [543, 180] width 457 height 38
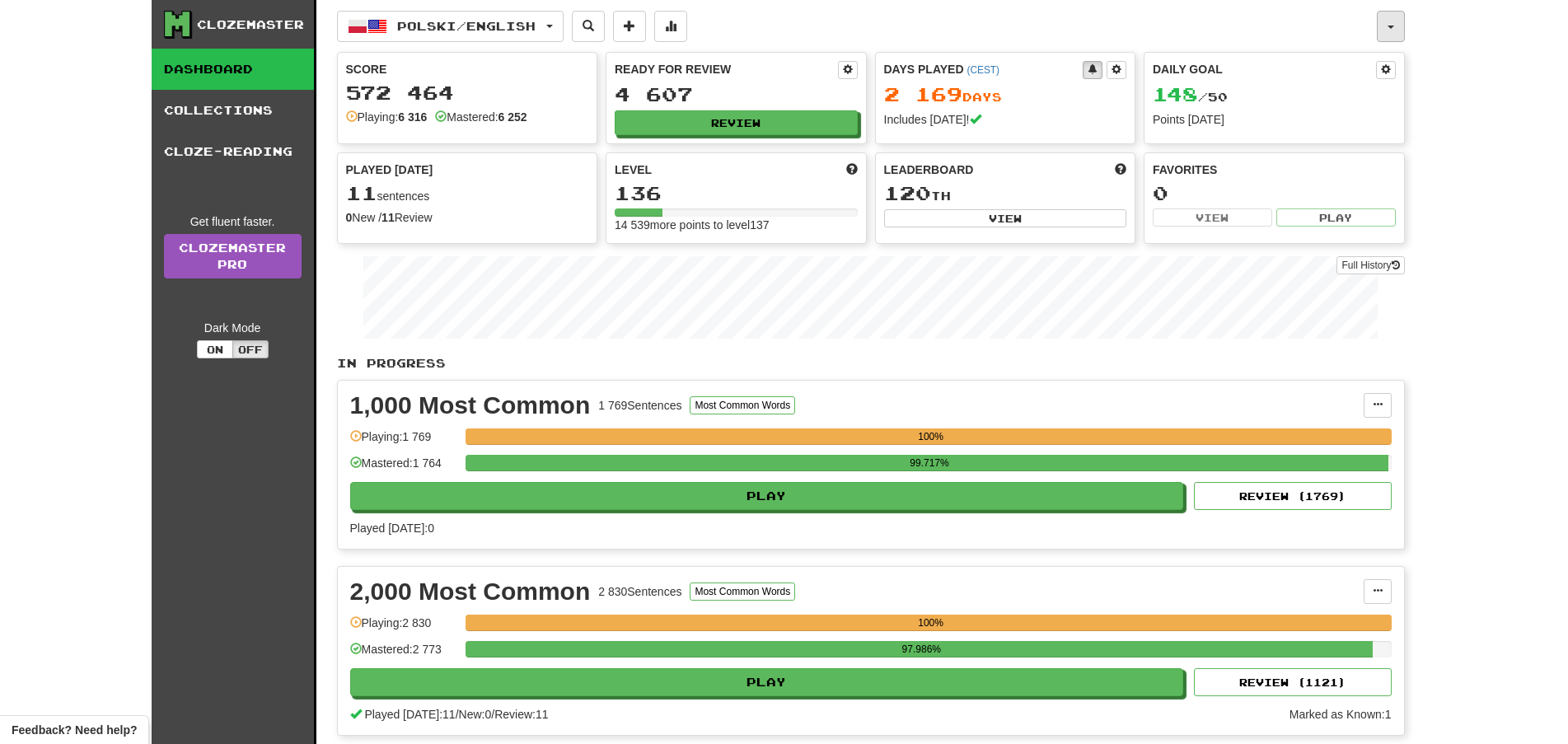
click at [1399, 25] on button "button" at bounding box center [1391, 26] width 28 height 31
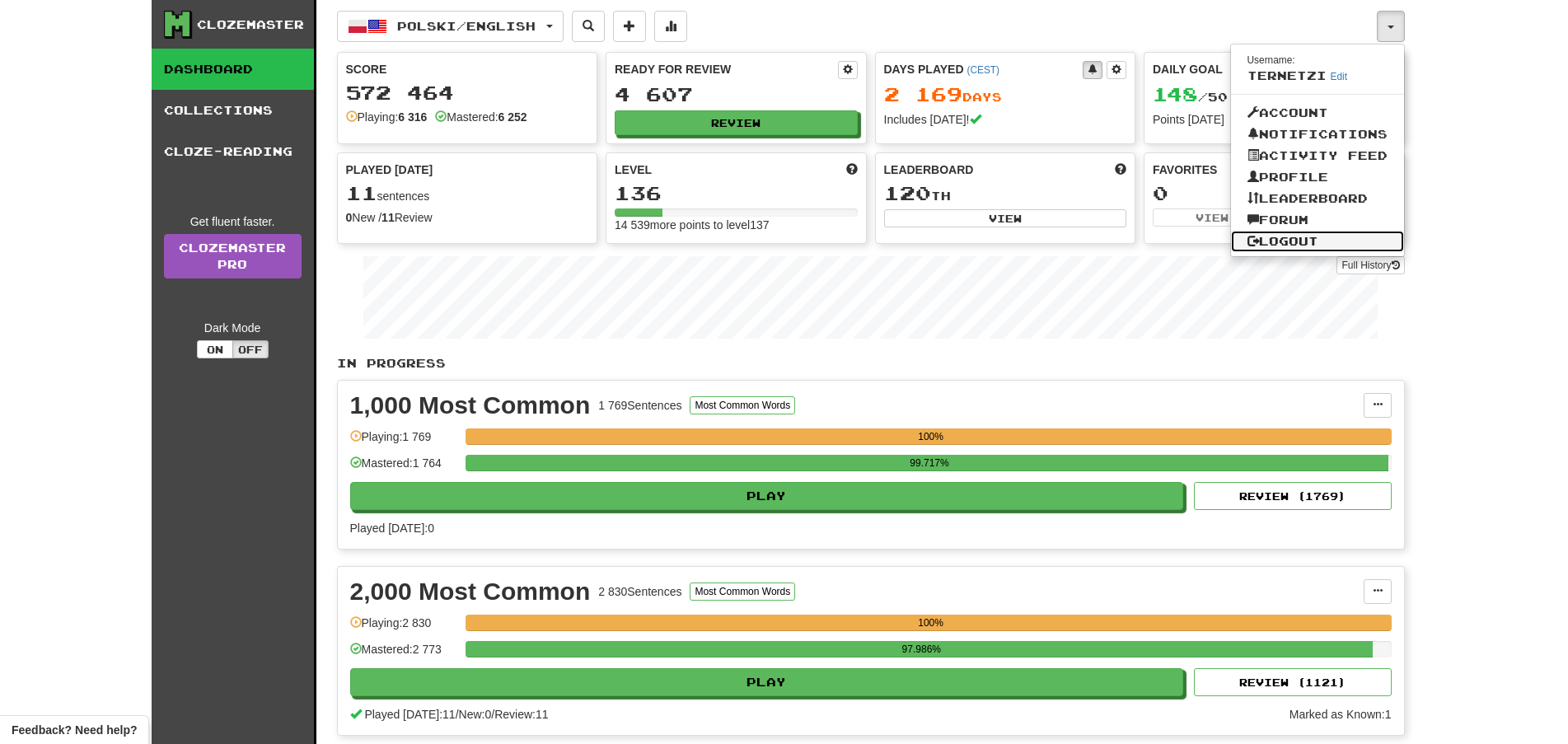
click at [1301, 241] on link "Logout" at bounding box center [1318, 241] width 173 height 21
